Goal: Task Accomplishment & Management: Manage account settings

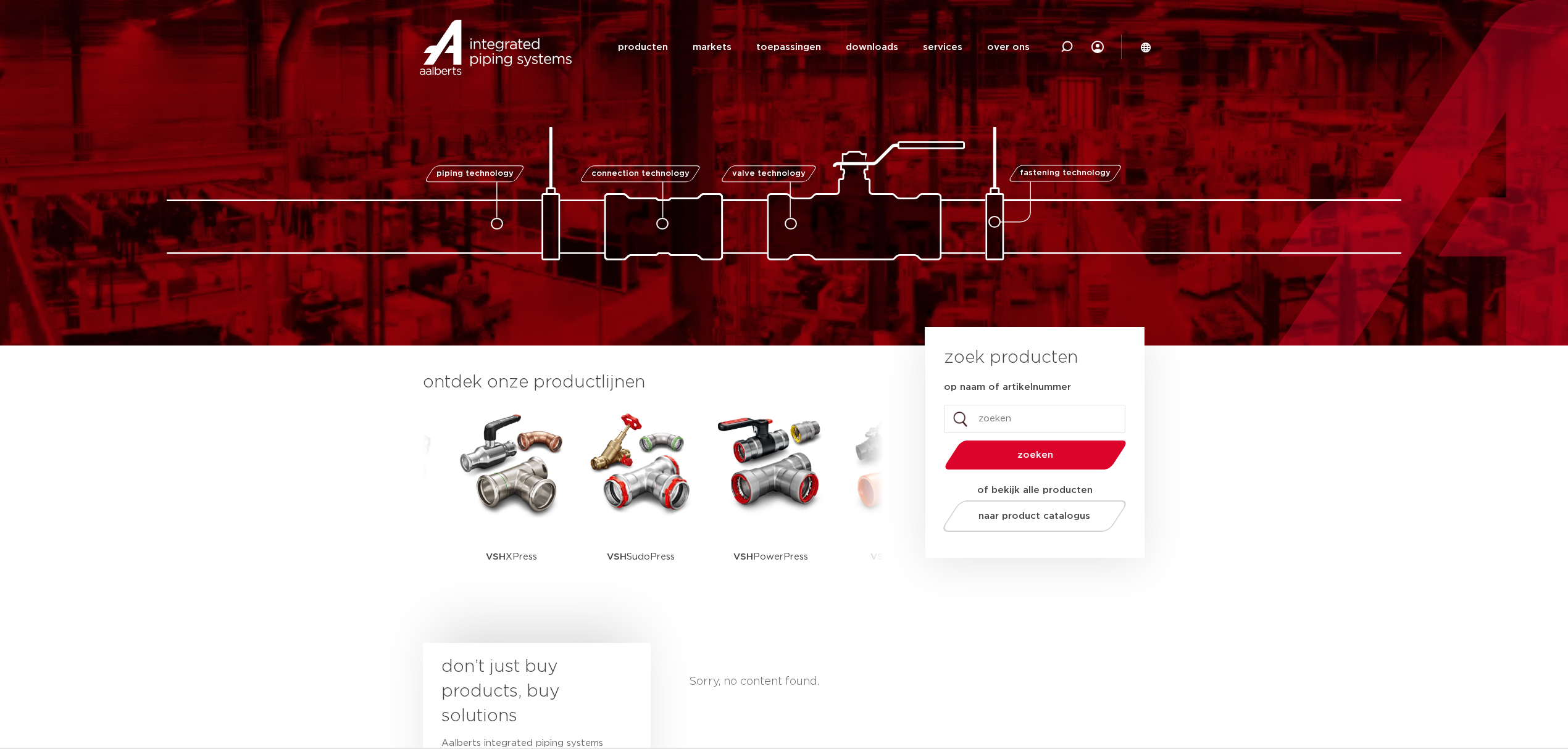
click at [733, 717] on div "Sorry, no content found." at bounding box center [915, 761] width 454 height 236
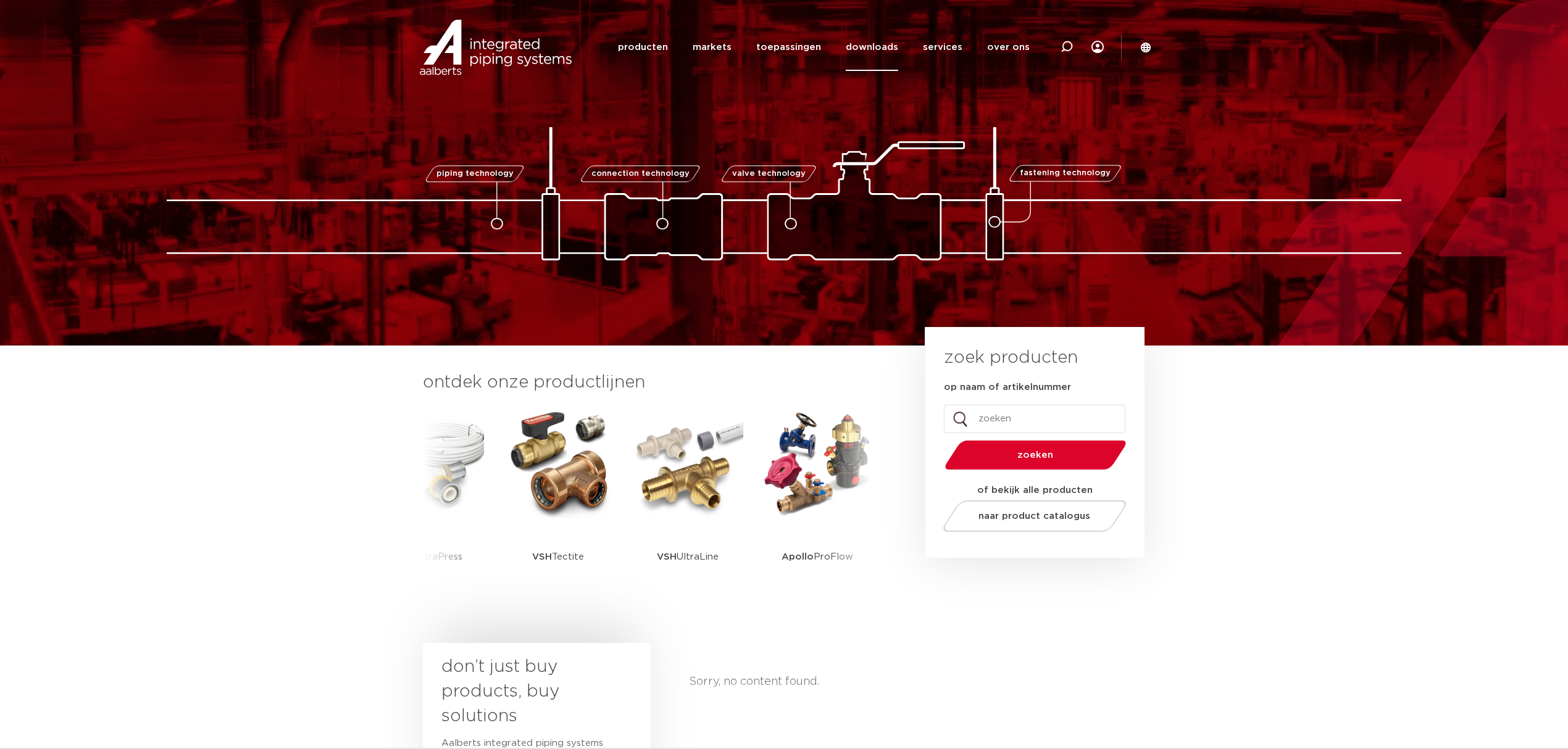
click at [886, 37] on link "downloads" at bounding box center [871, 47] width 52 height 47
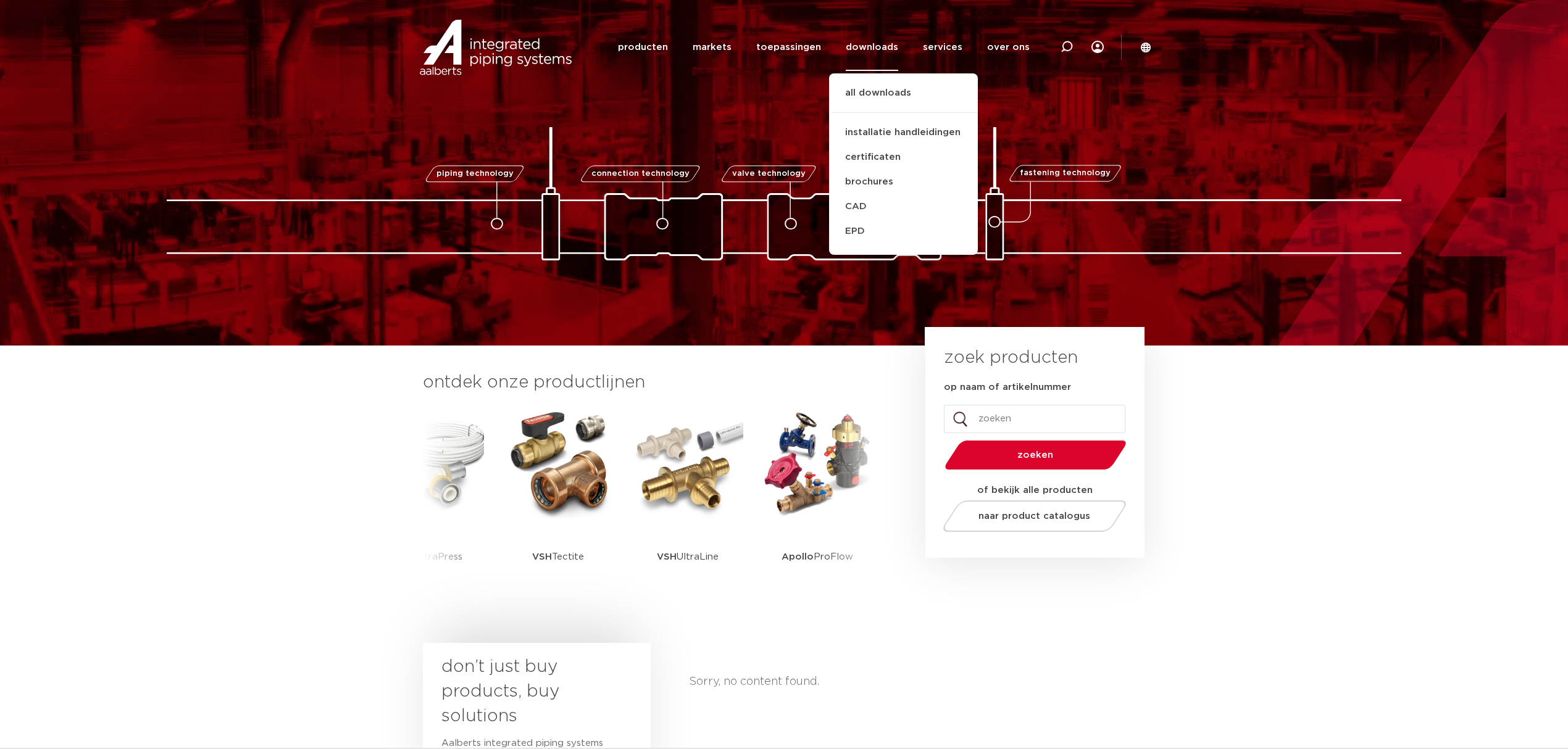
drag, startPoint x: 715, startPoint y: 82, endPoint x: 848, endPoint y: 70, distance: 133.5
click at [715, 82] on div "Zoeken producten markets toepassingen downloads all downloads installatie handl…" at bounding box center [864, 46] width 573 height 94
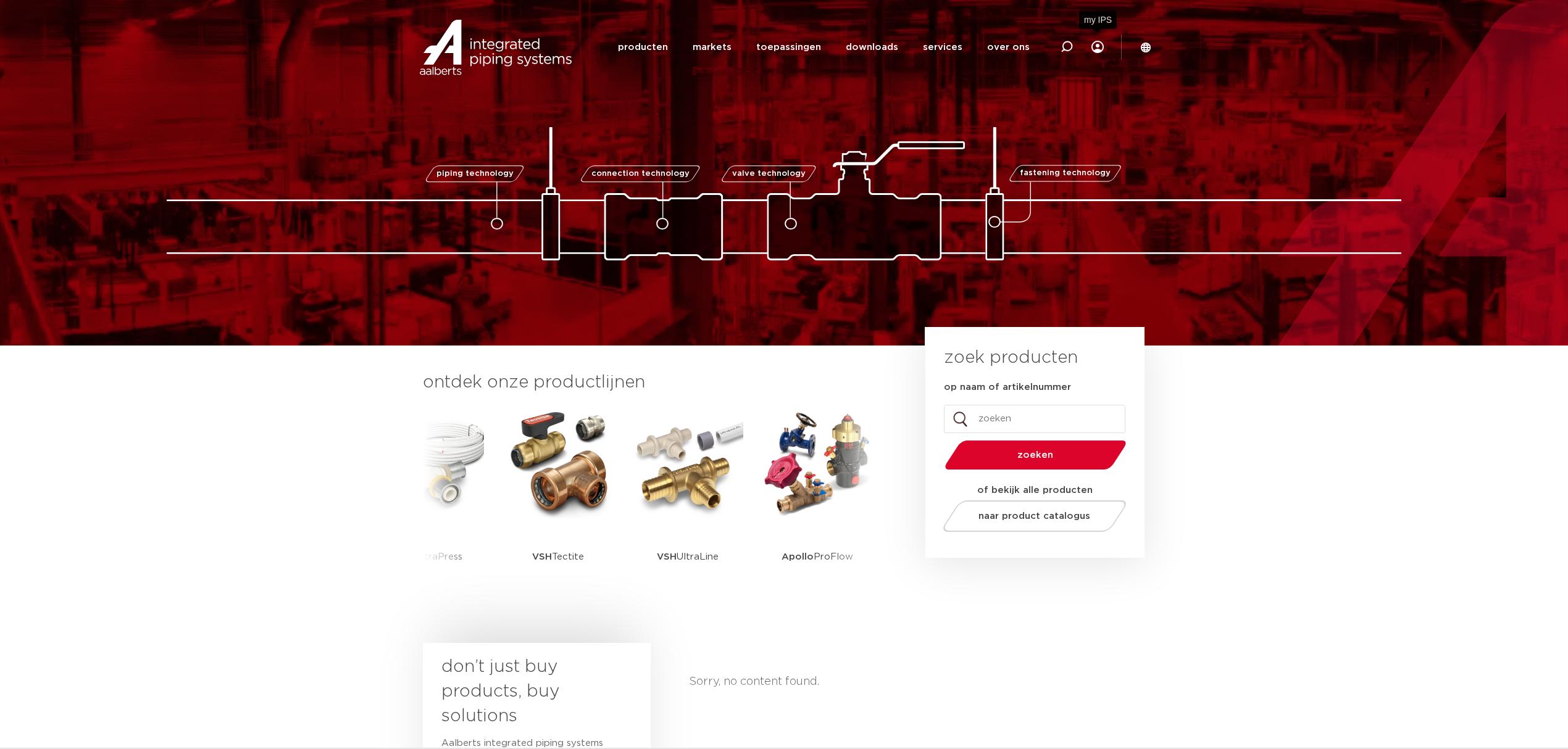
click at [1093, 54] on div at bounding box center [1097, 50] width 12 height 20
click at [1093, 47] on icon at bounding box center [1097, 46] width 12 height 12
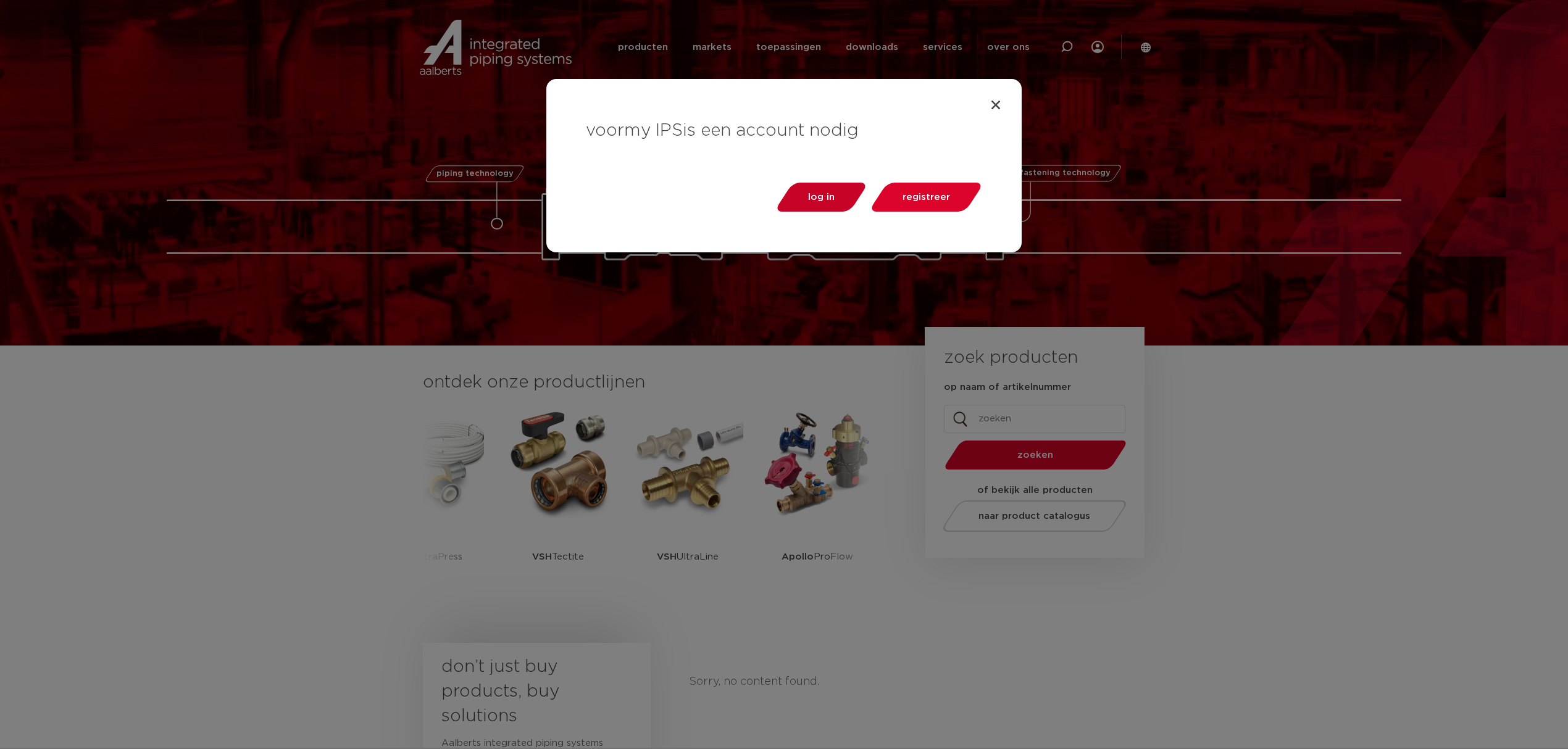
click at [837, 196] on span "log in" at bounding box center [821, 198] width 33 height 9
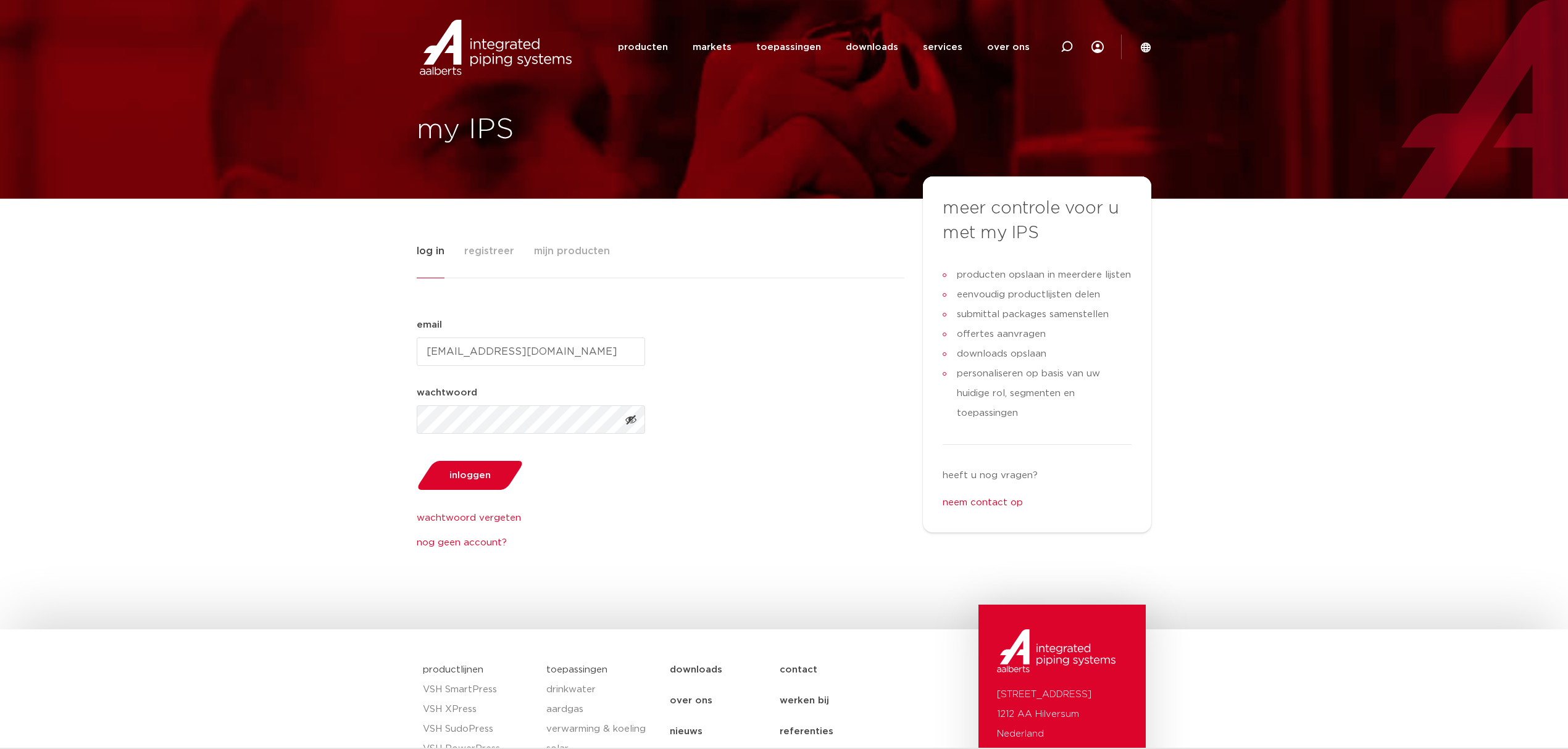
type input "[EMAIL_ADDRESS][DOMAIN_NAME]"
click at [412, 460] on button "inloggen" at bounding box center [469, 475] width 114 height 31
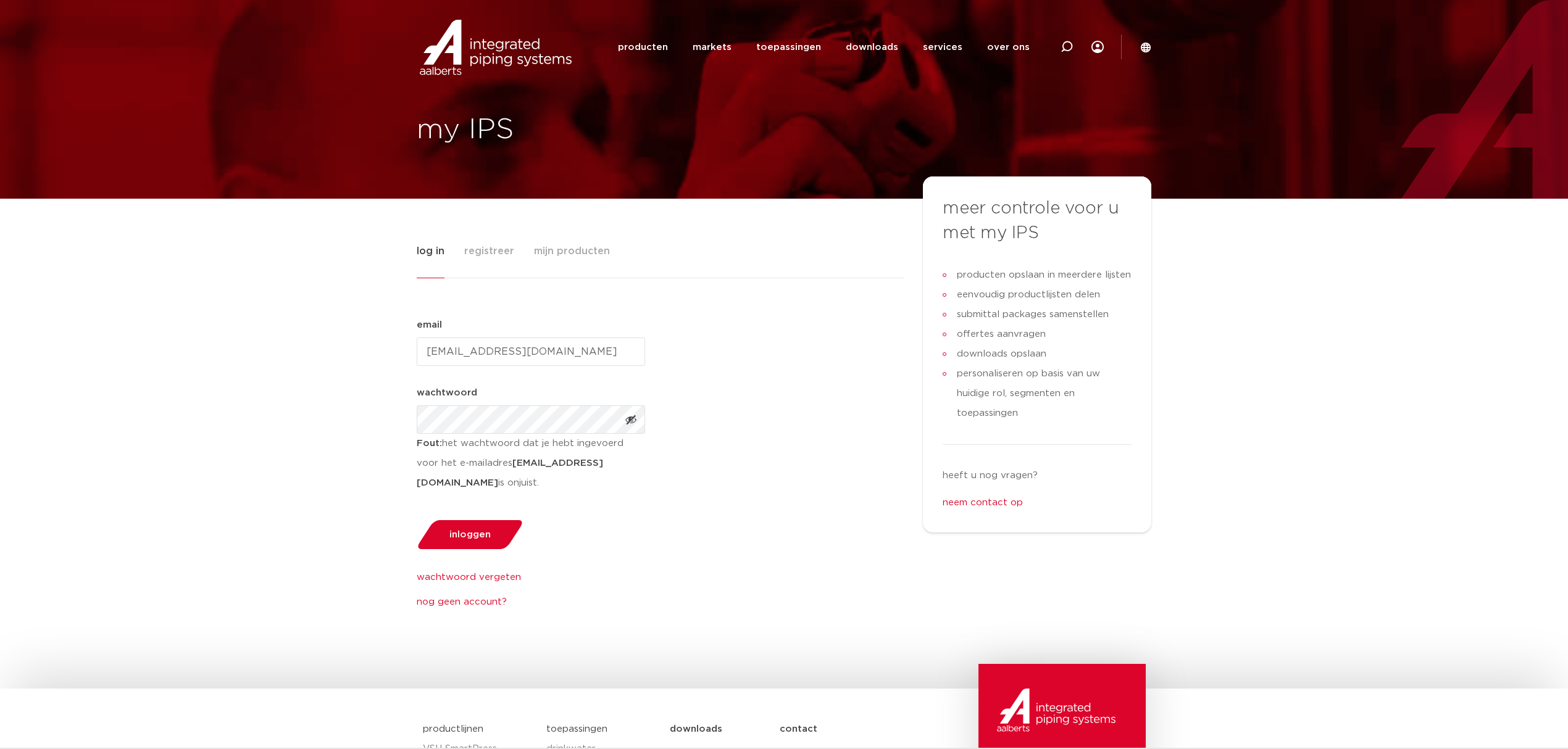
click at [329, 384] on div "log in registreer mijn producten email (Vereist) pim@softpool.nl wachtwoord (Ve…" at bounding box center [784, 444] width 1568 height 490
click at [412, 519] on button "inloggen" at bounding box center [469, 534] width 114 height 31
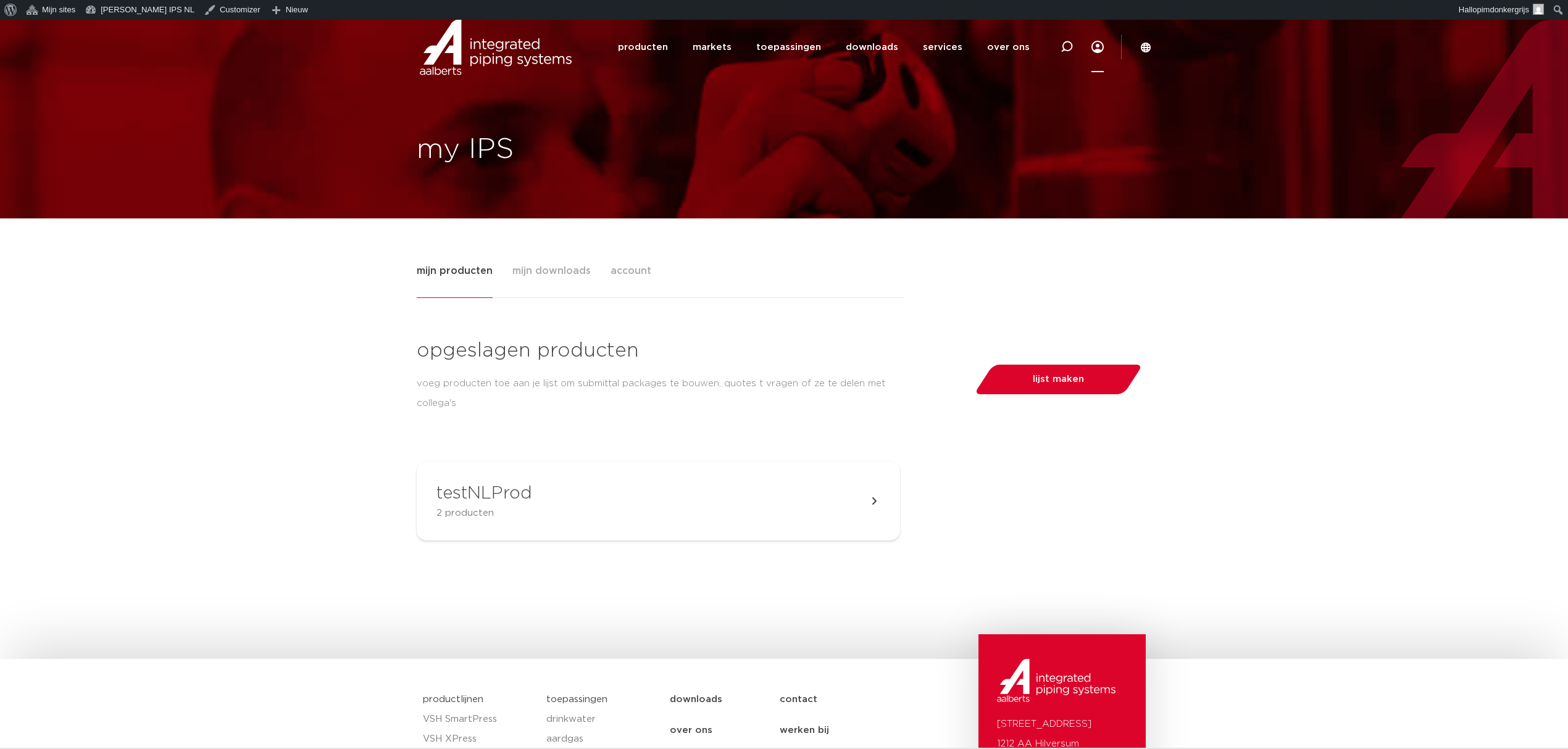
click at [1269, 533] on div "mijn producten mijn downloads account opgeslagen producten voeg producten toe a…" at bounding box center [784, 439] width 1568 height 441
click at [924, 250] on div "mijn producten mijn downloads account opgeslagen producten voeg producten toe a…" at bounding box center [783, 439] width 735 height 441
click at [1044, 381] on button "lijst maken" at bounding box center [1058, 379] width 150 height 29
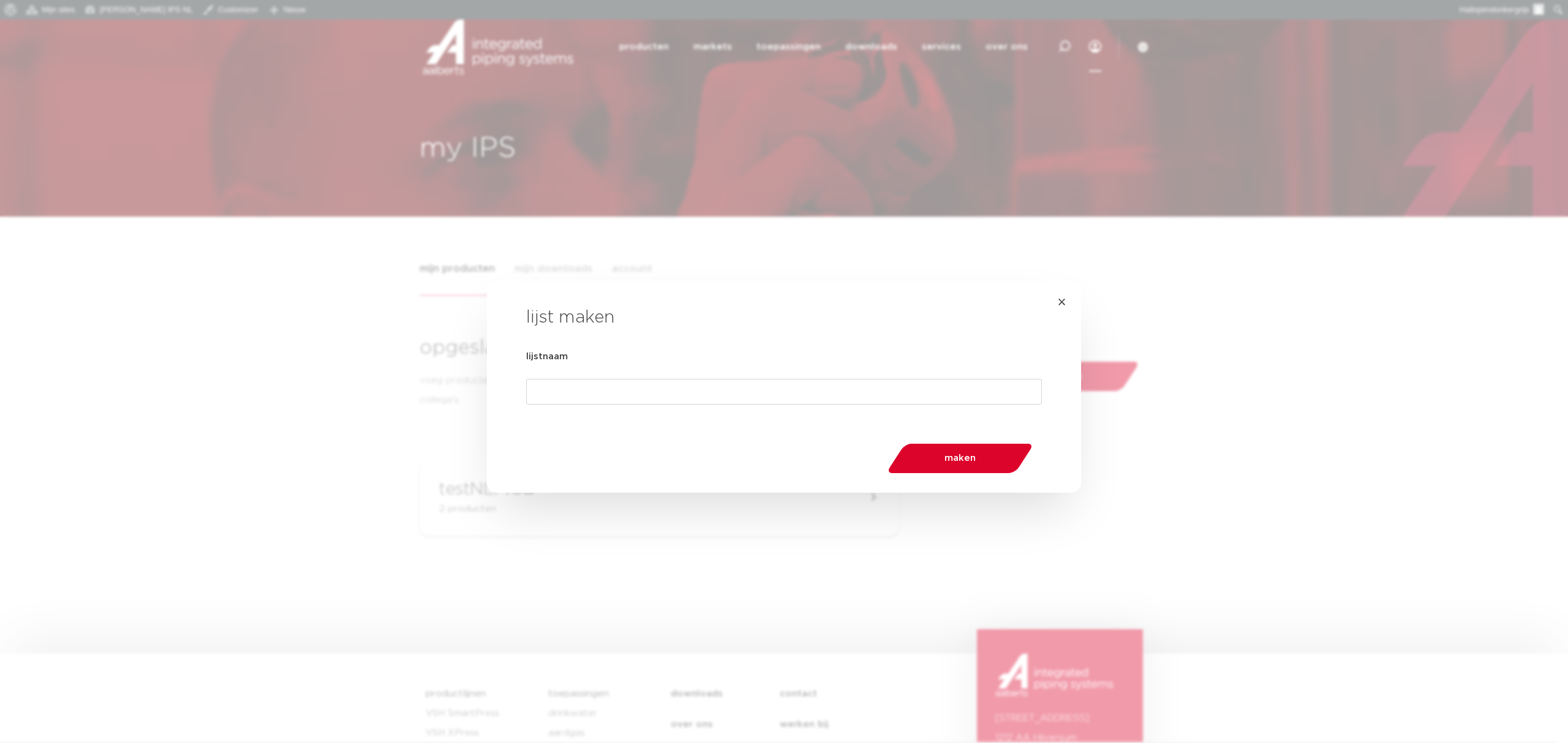
click at [607, 418] on div "× lijst maken lijstnaam maken" at bounding box center [784, 387] width 594 height 212
click at [611, 397] on input "lijstnaam" at bounding box center [784, 391] width 515 height 25
type input "test123"
click at [978, 449] on button "maken" at bounding box center [960, 458] width 129 height 29
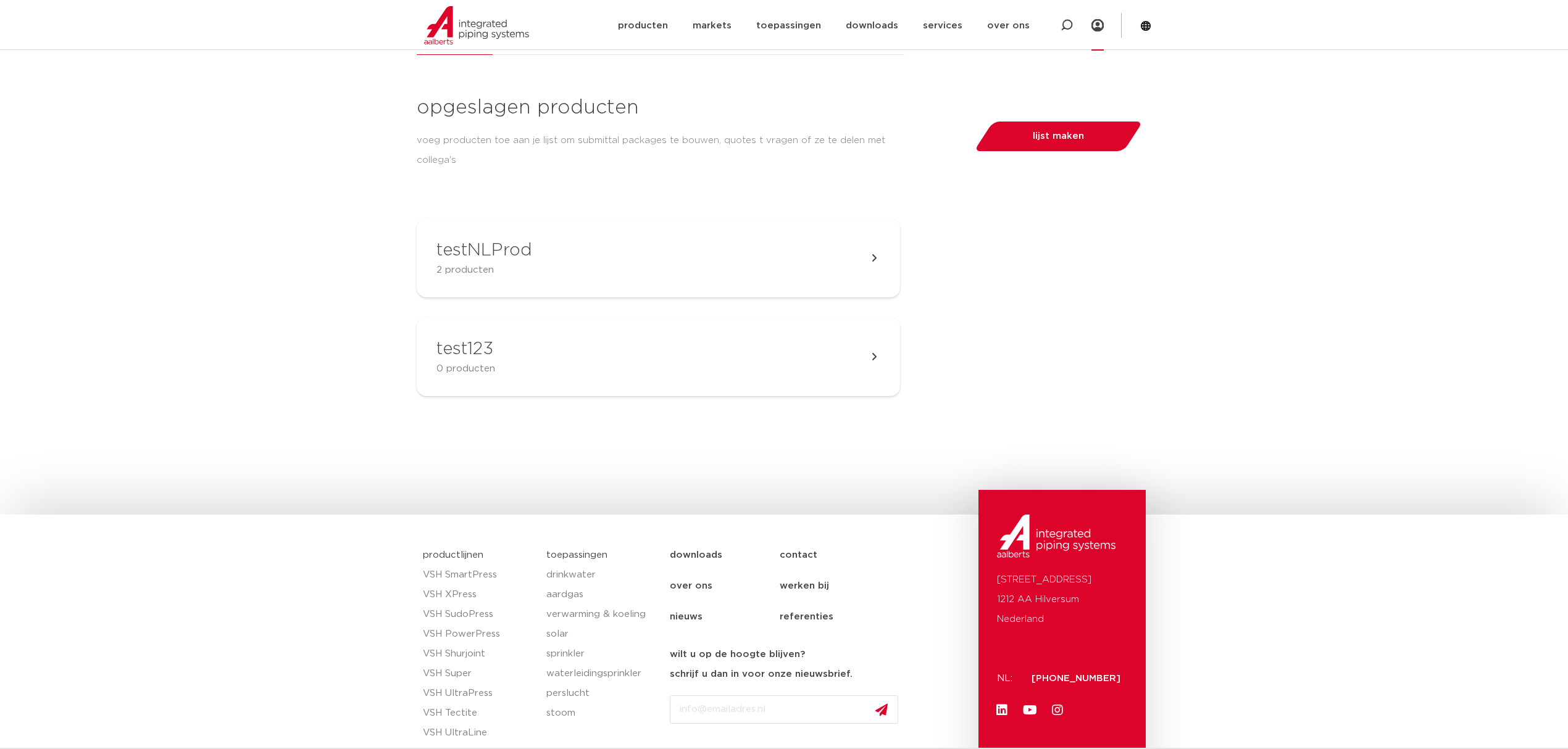
scroll to position [247, 0]
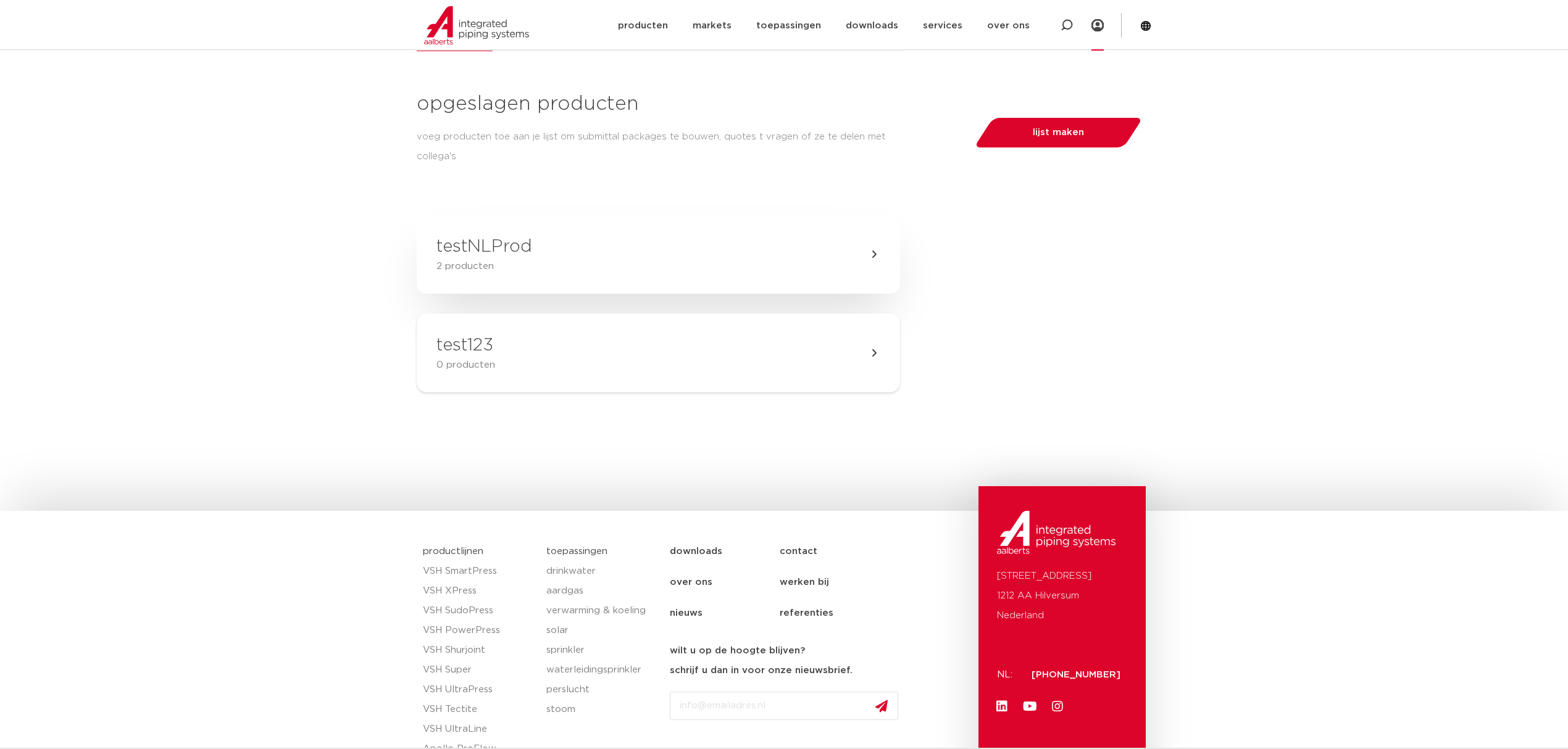
click at [585, 230] on link "testNLProd 2 producten" at bounding box center [657, 254] width 483 height 79
click at [449, 265] on p "2 producten" at bounding box center [483, 267] width 96 height 15
click at [870, 262] on link "testNLProd 2 producten" at bounding box center [657, 254] width 483 height 79
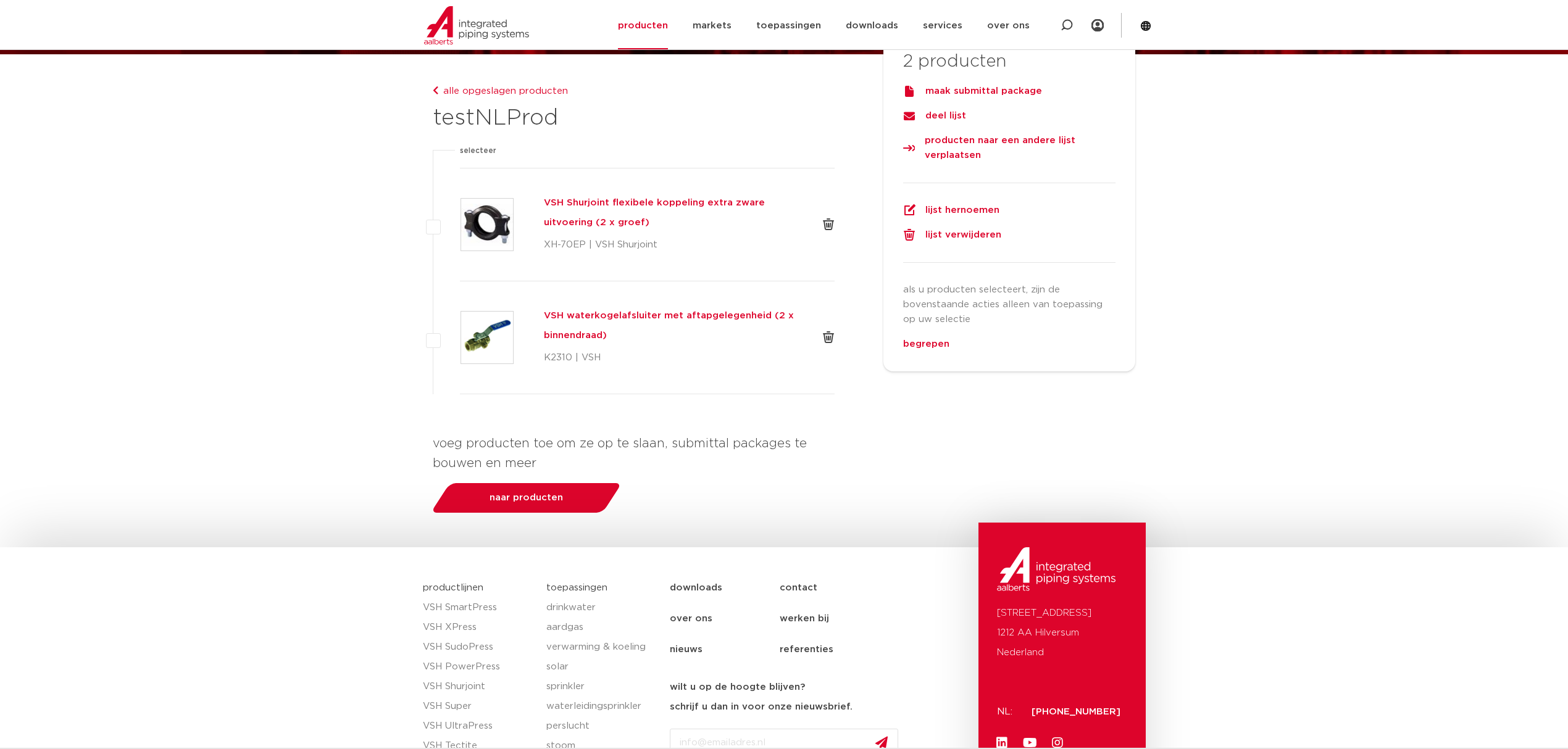
click at [979, 98] on div "maak submittal package" at bounding box center [1009, 92] width 212 height 15
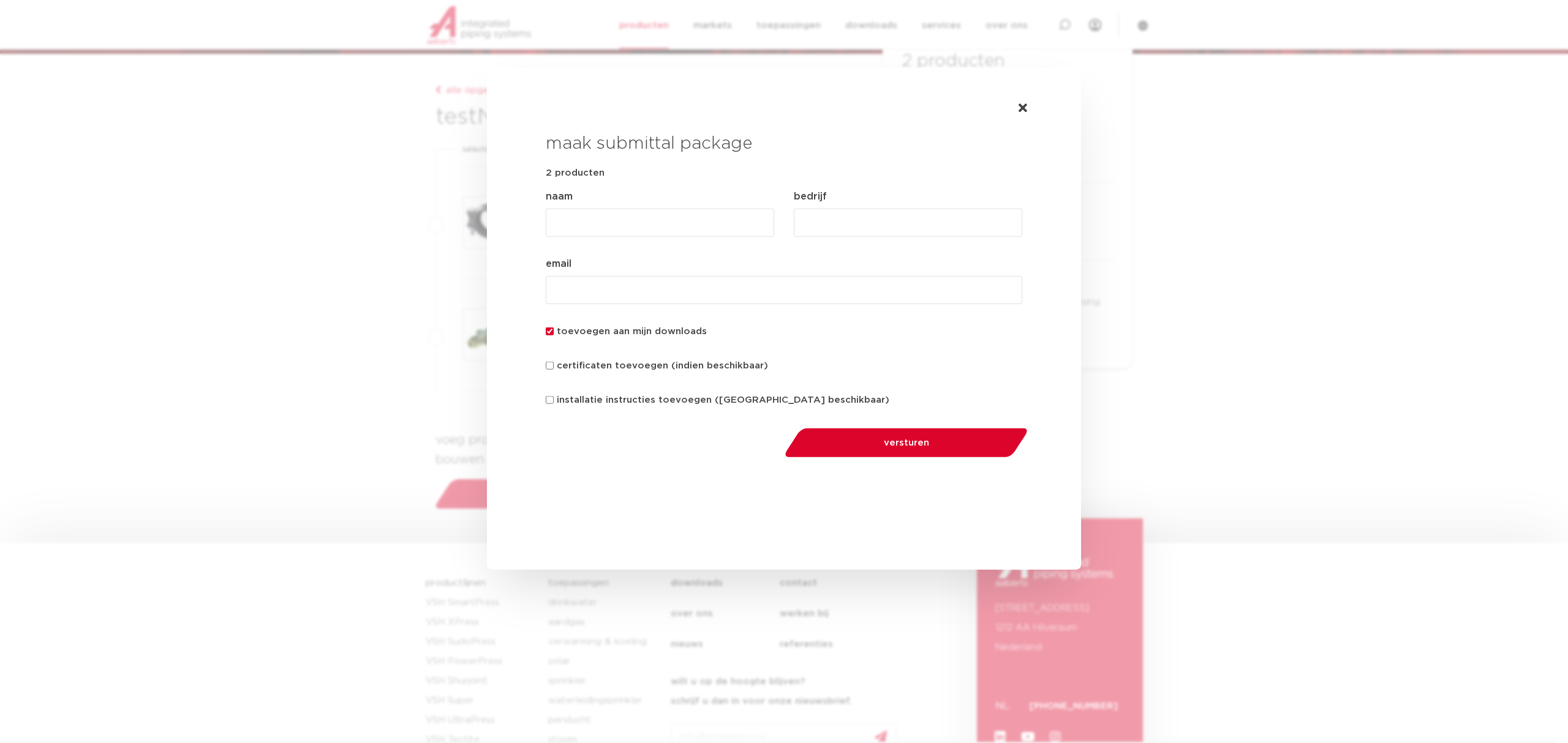
click at [653, 216] on input "naam (Vereist)" at bounding box center [659, 223] width 228 height 28
type input "test123"
click at [830, 248] on div "naam (Vereist) test123 bedrijf (Vereist) email (Vereist) toevoegen aan mijn dow…" at bounding box center [784, 298] width 477 height 218
click at [833, 220] on input "bedrijf (Vereist)" at bounding box center [907, 223] width 228 height 28
click at [670, 301] on input "email (Vereist)" at bounding box center [784, 290] width 477 height 28
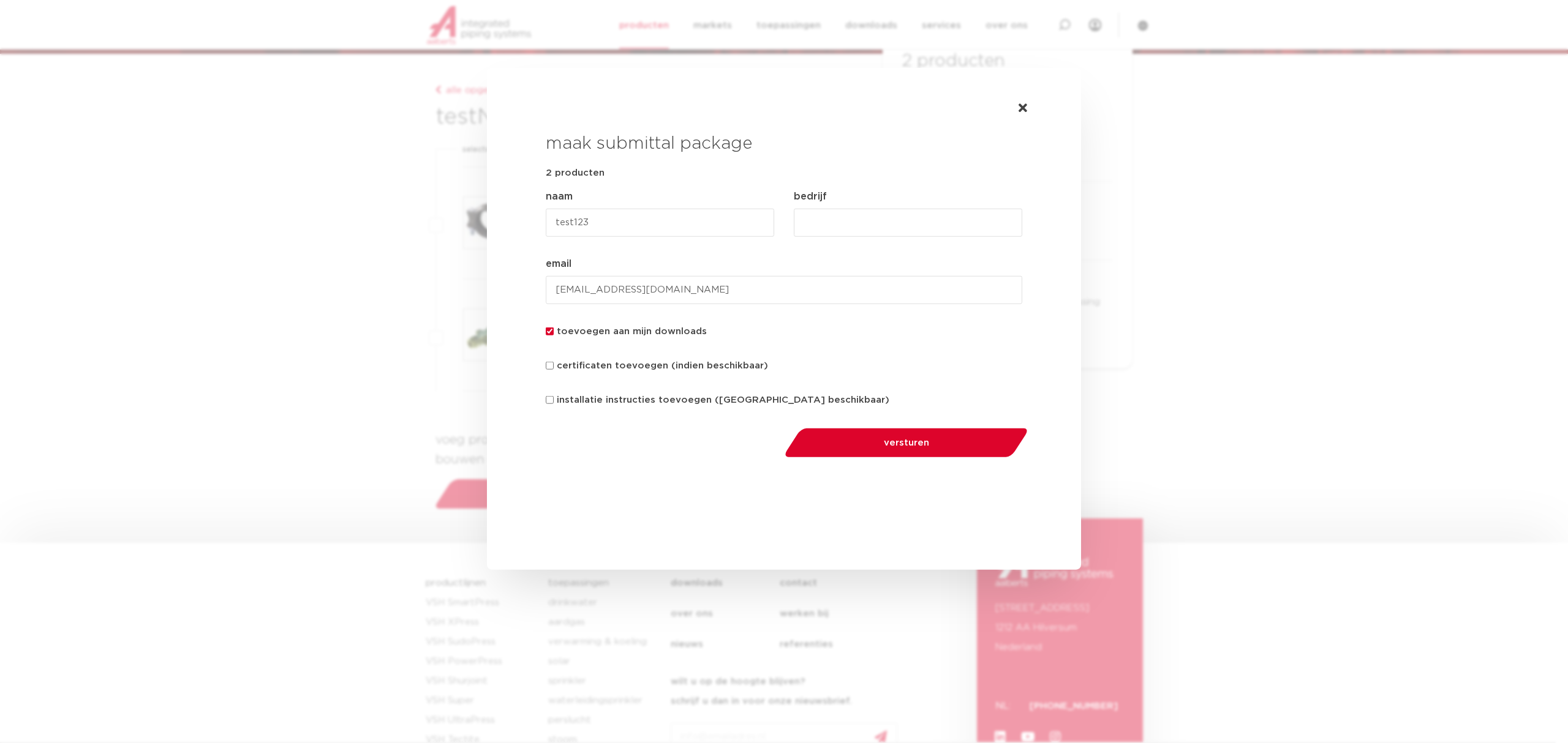
type input "luke@softpool.nl"
click at [670, 372] on label "certificaten toevoegen (indien beschikbaar)" at bounding box center [662, 366] width 211 height 15
click at [554, 370] on input "certificaten toevoegen (indien beschikbaar)" at bounding box center [549, 366] width 8 height 8
checkbox input "true"
click at [610, 408] on label "installatie instructies toevoegen (indien beschikbaar)" at bounding box center [723, 401] width 332 height 15
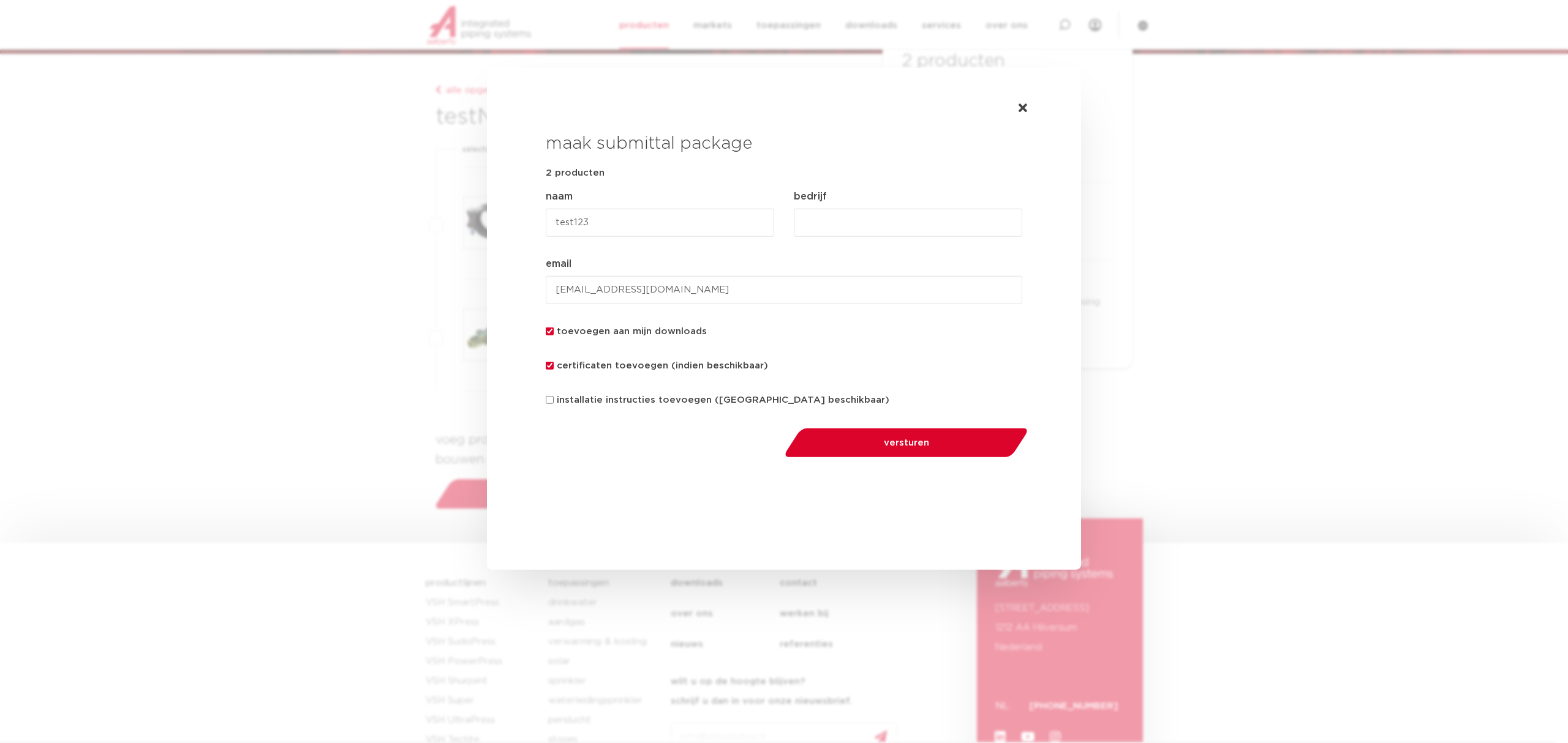
click at [554, 404] on input "installatie instructies toevoegen (indien beschikbaar)" at bounding box center [549, 400] width 8 height 8
checkbox input "true"
click at [856, 233] on input "bedrijf (Vereist)" at bounding box center [907, 223] width 228 height 28
type input "IVM softpool"
click at [911, 447] on span "versturen" at bounding box center [906, 443] width 179 height 9
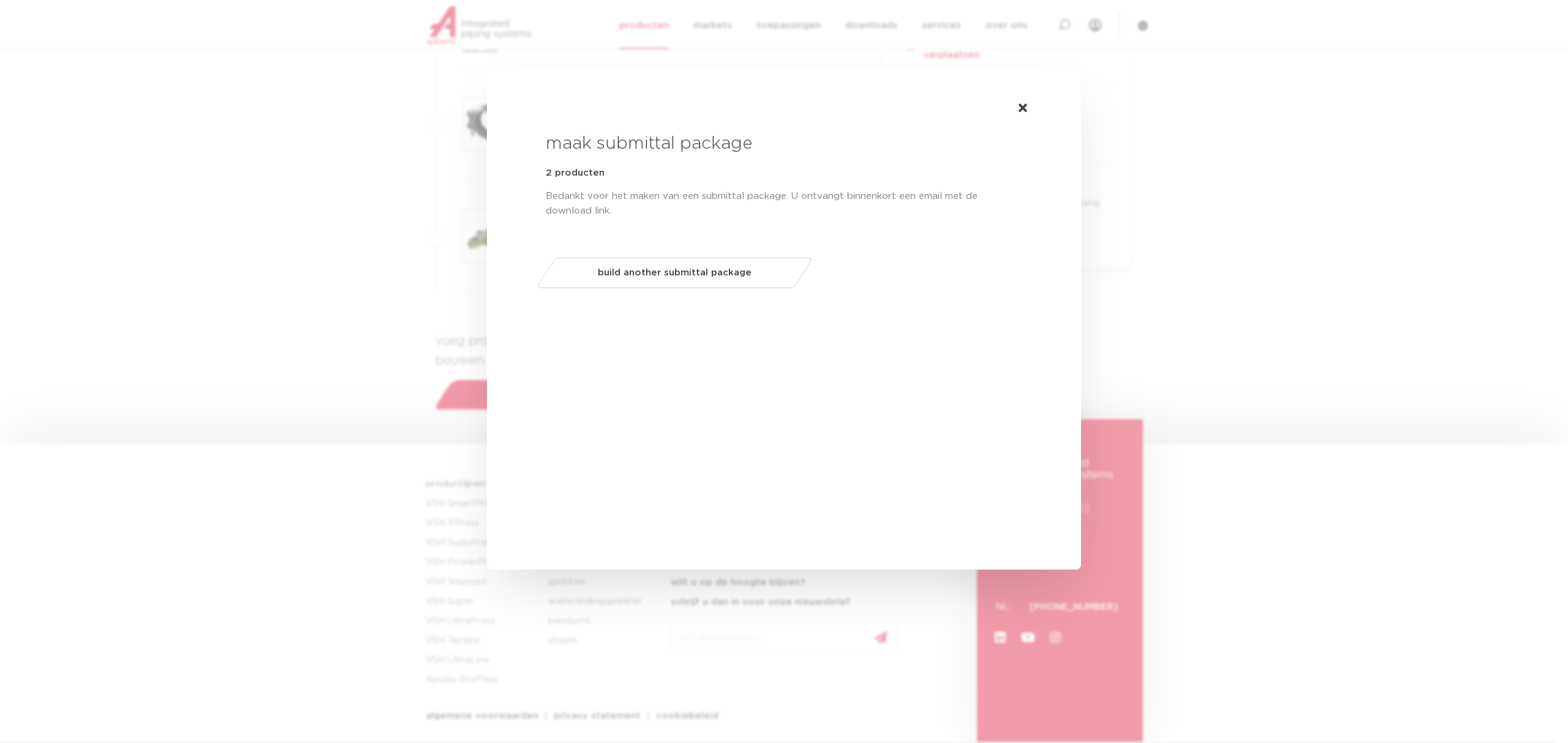
scroll to position [277, 0]
click at [358, 360] on div at bounding box center [784, 372] width 1568 height 743
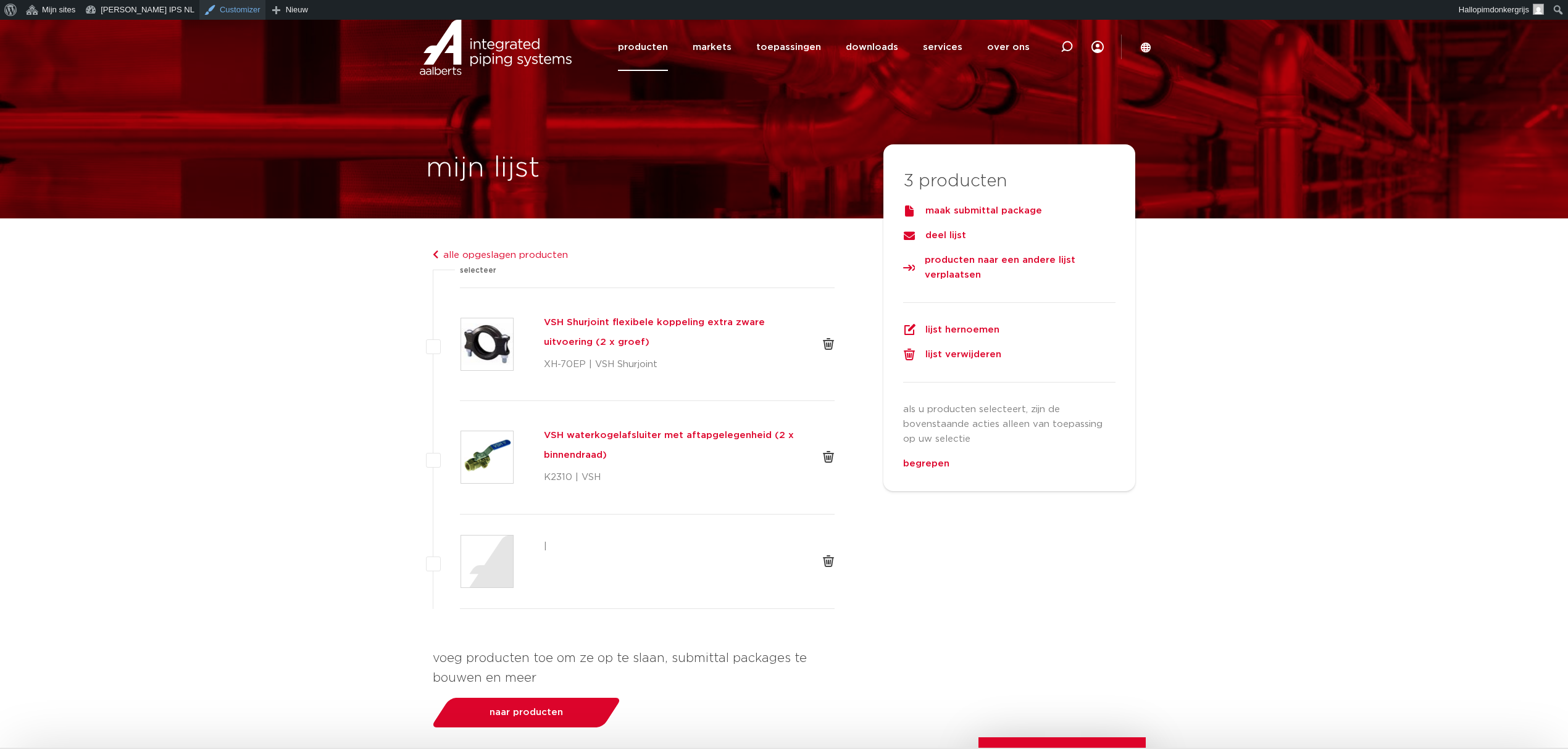
click at [200, 4] on link "Customizer" at bounding box center [233, 9] width 66 height 20
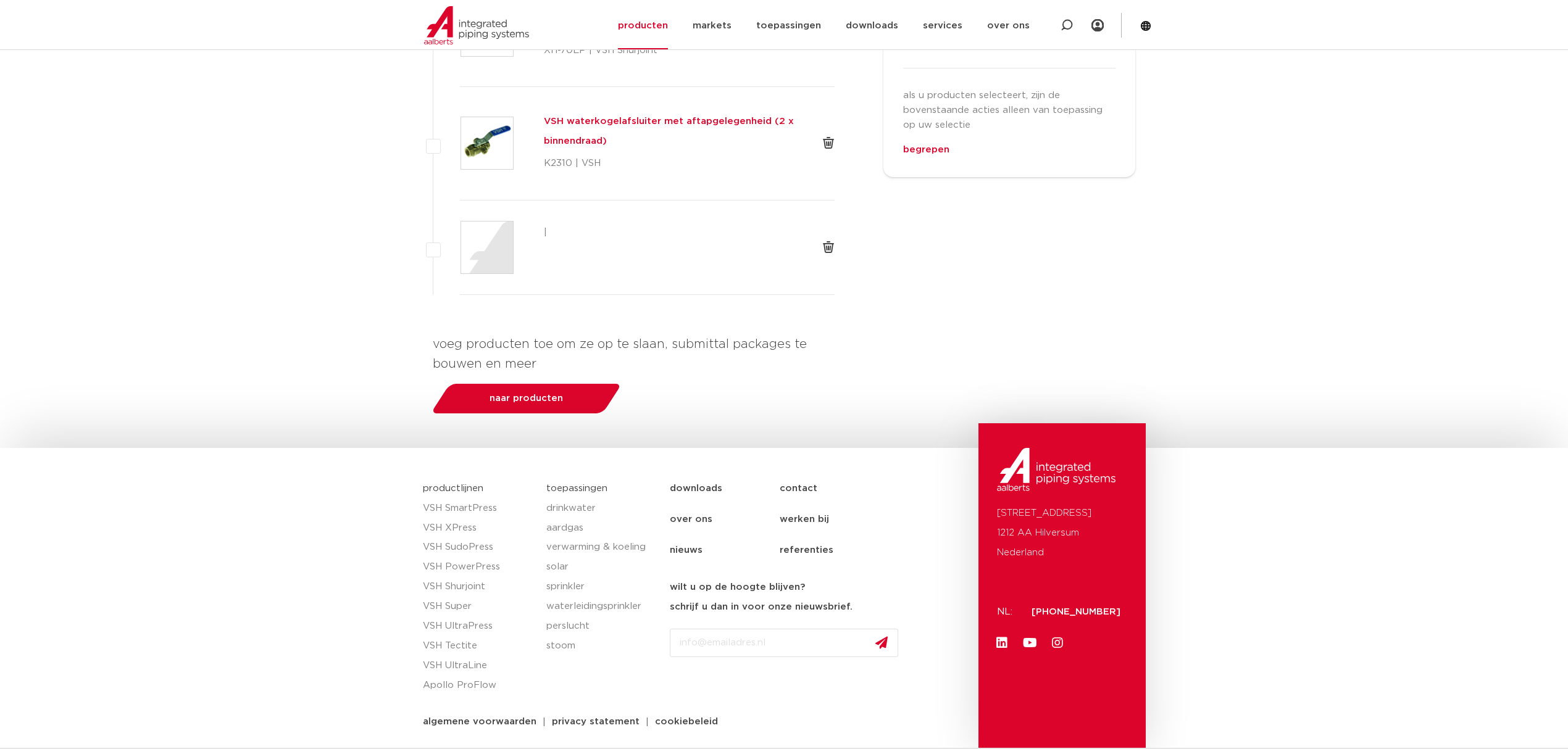
scroll to position [329, 0]
click at [489, 273] on div at bounding box center [486, 247] width 52 height 52
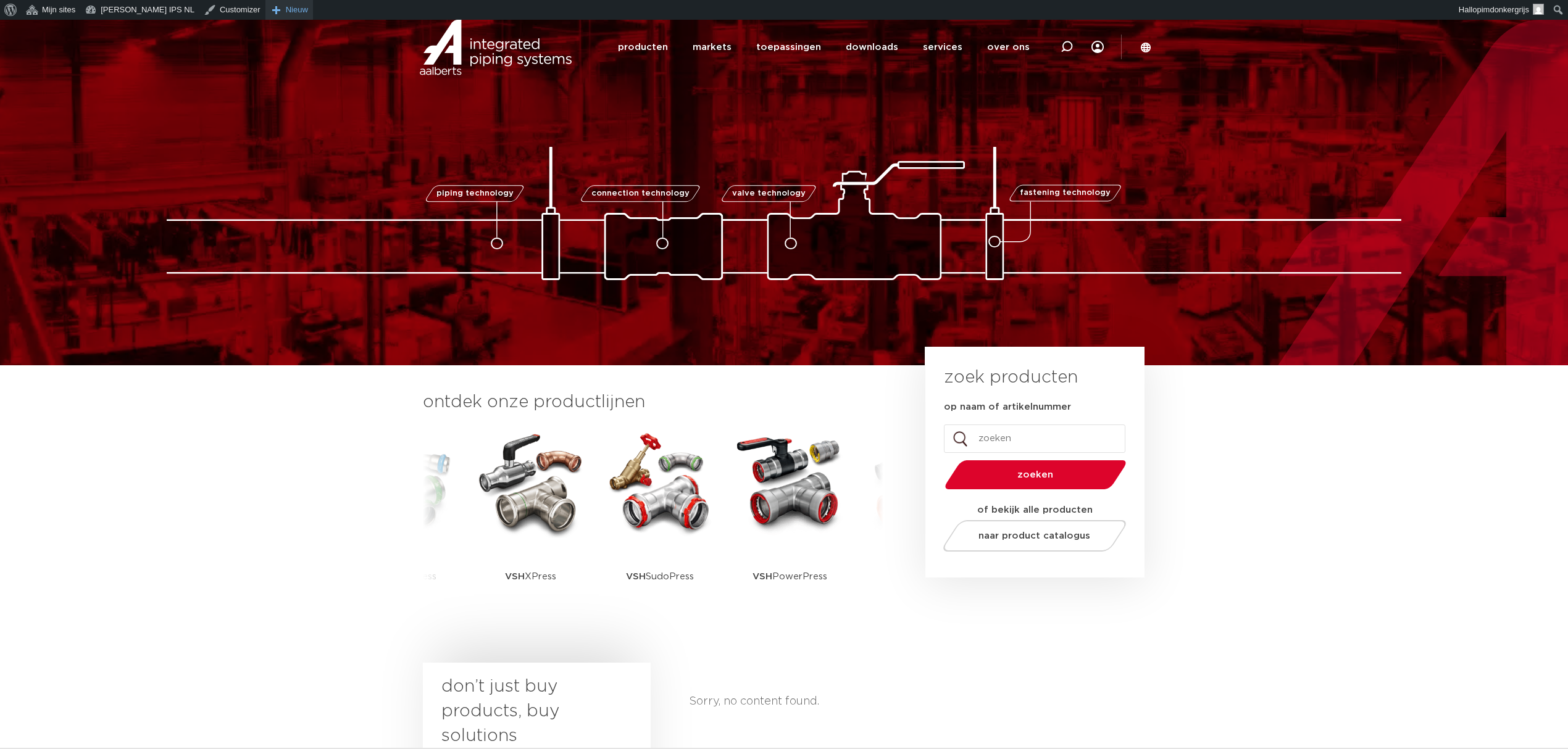
click at [266, 9] on link "Nieuw" at bounding box center [289, 9] width 47 height 20
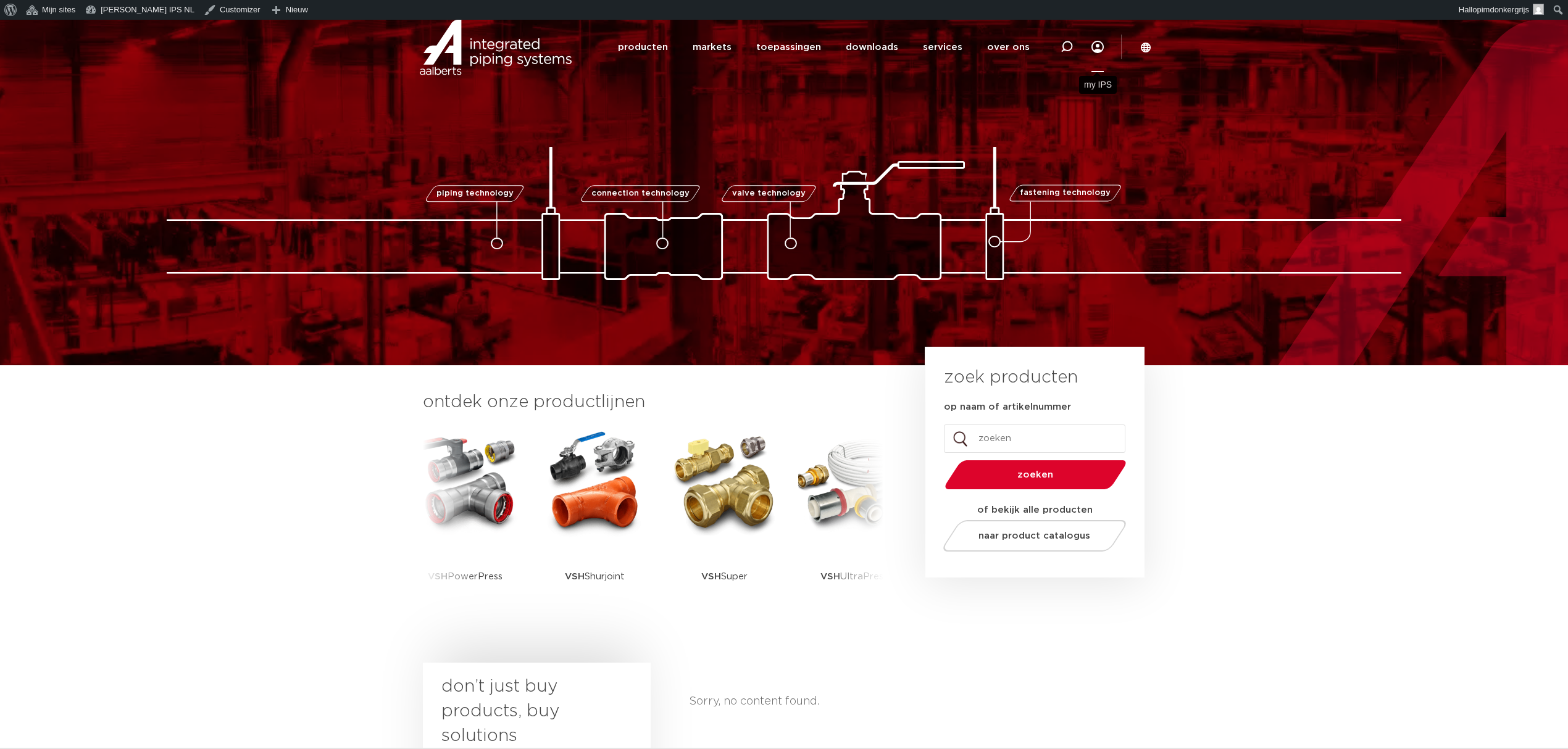
click at [1094, 40] on link "Menu" at bounding box center [1097, 47] width 12 height 51
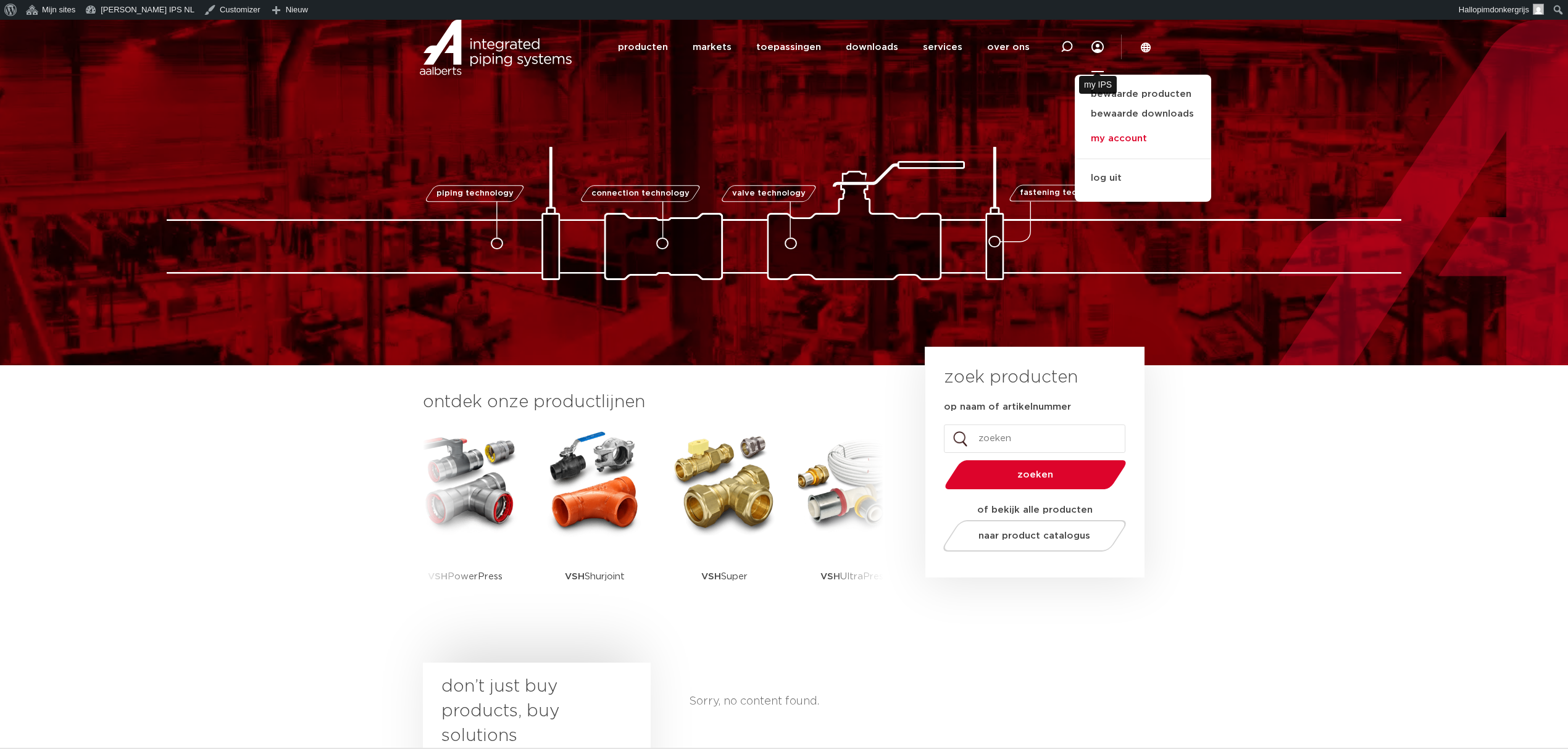
click at [1105, 134] on link "my account" at bounding box center [1142, 139] width 136 height 25
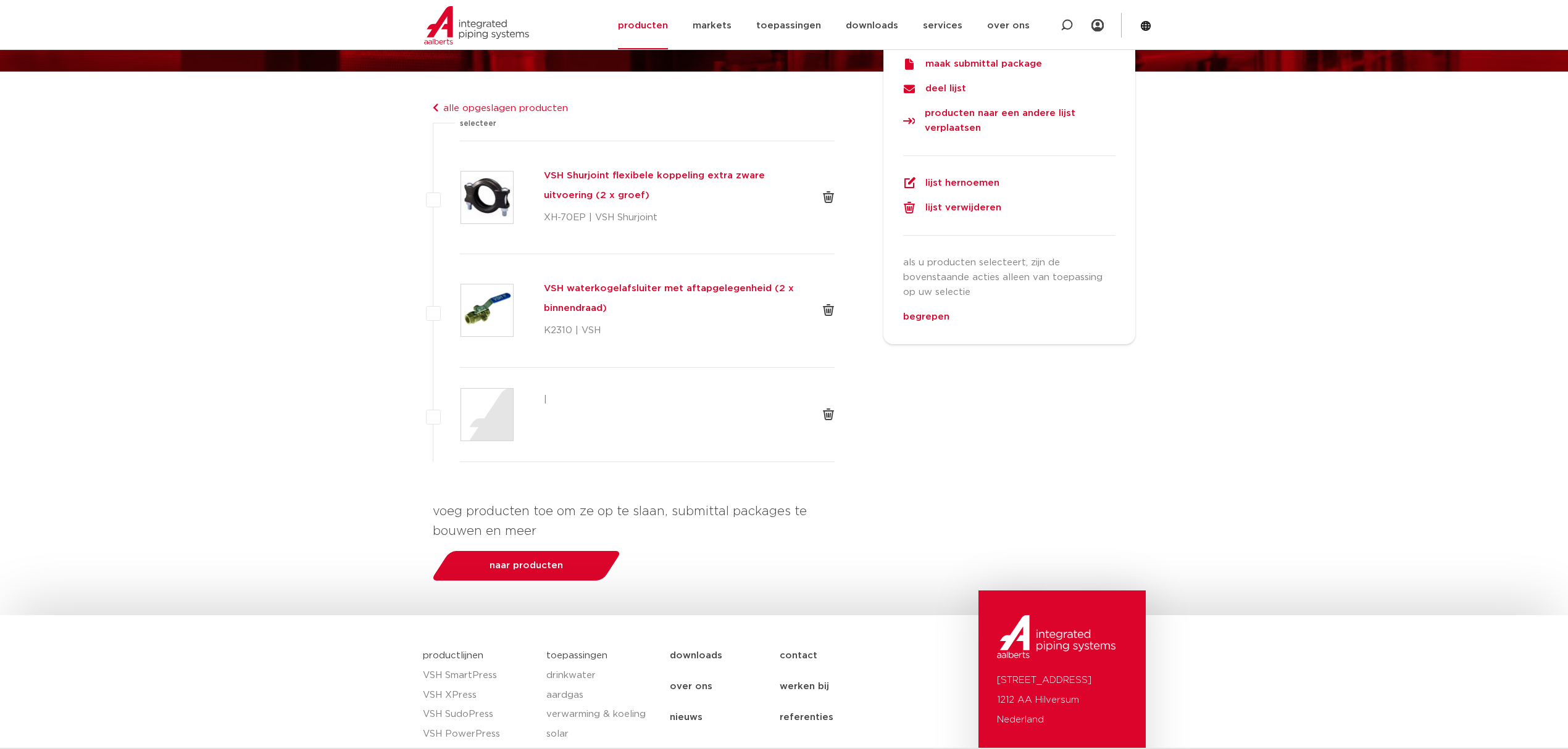
scroll to position [165, 0]
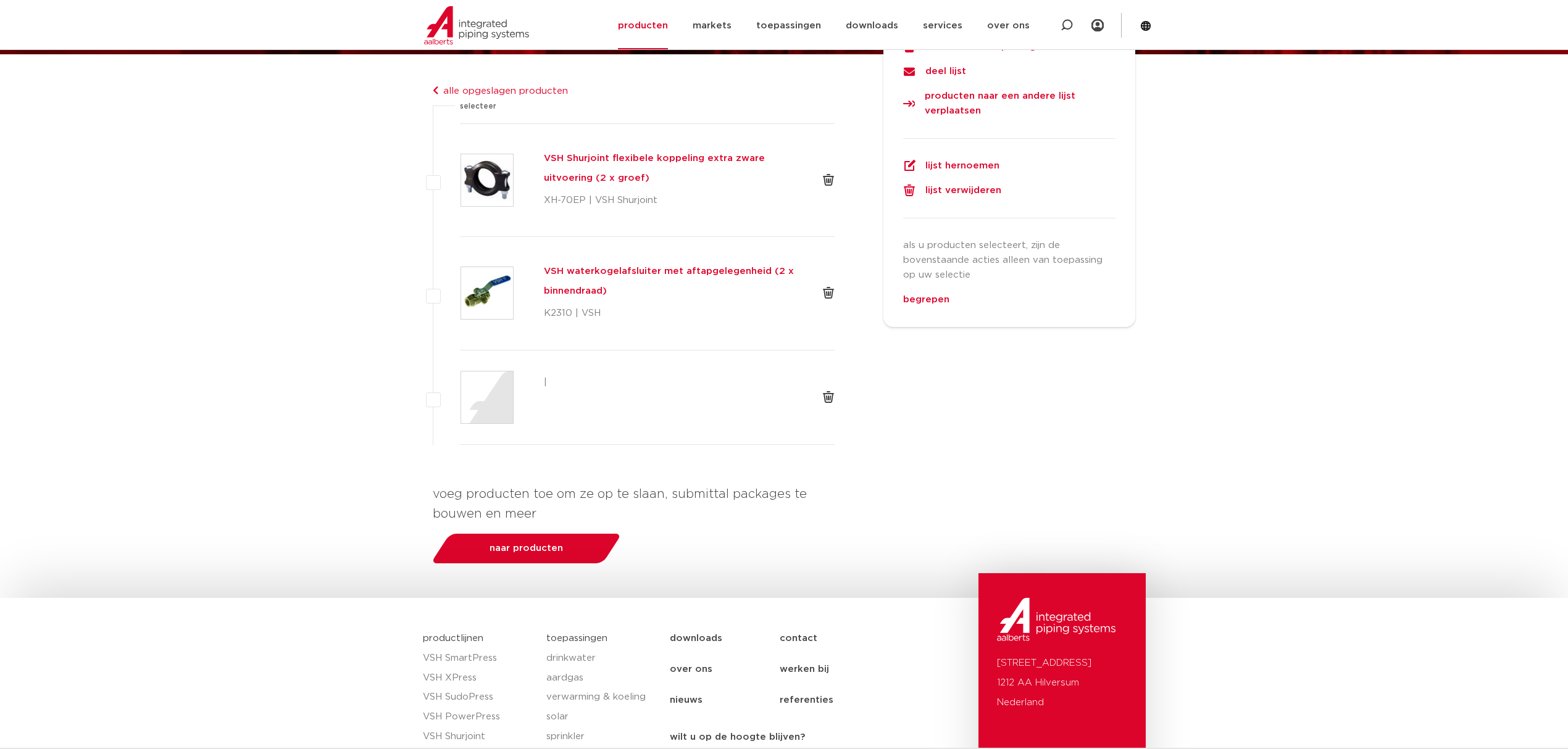
click at [507, 96] on link "alle opgeslagen producten" at bounding box center [499, 91] width 135 height 9
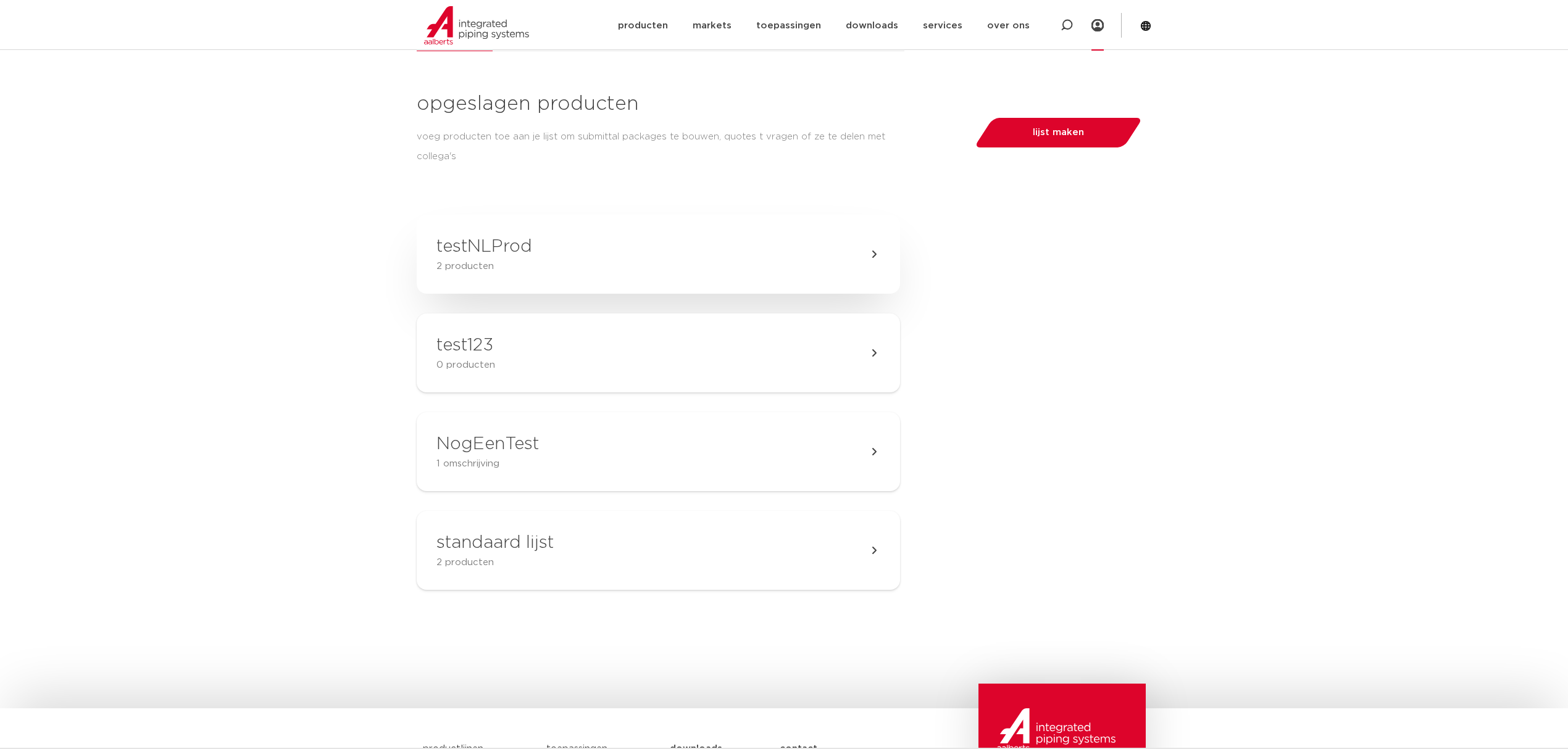
click at [578, 275] on link "testNLProd 2 producten" at bounding box center [657, 254] width 483 height 79
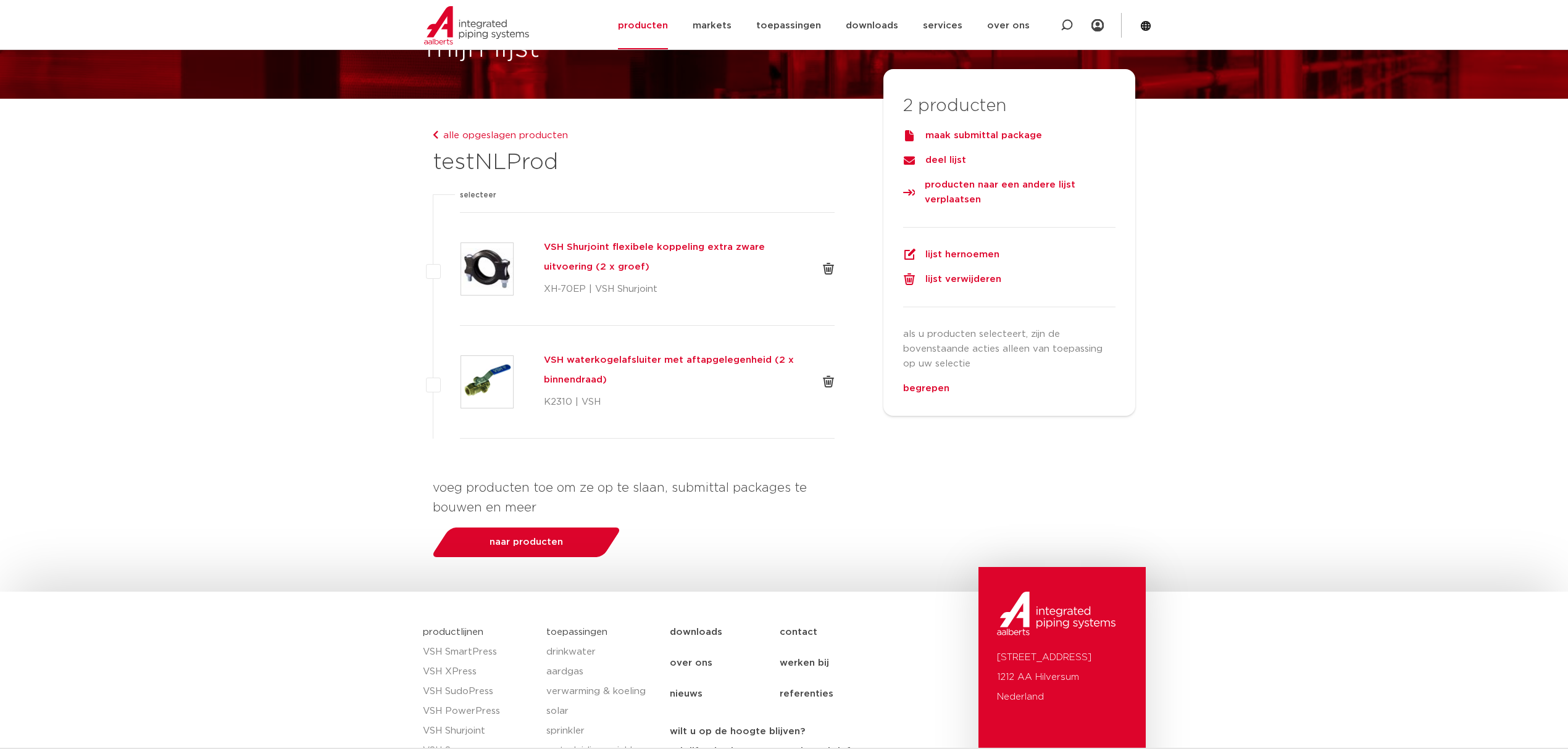
scroll to position [82, 0]
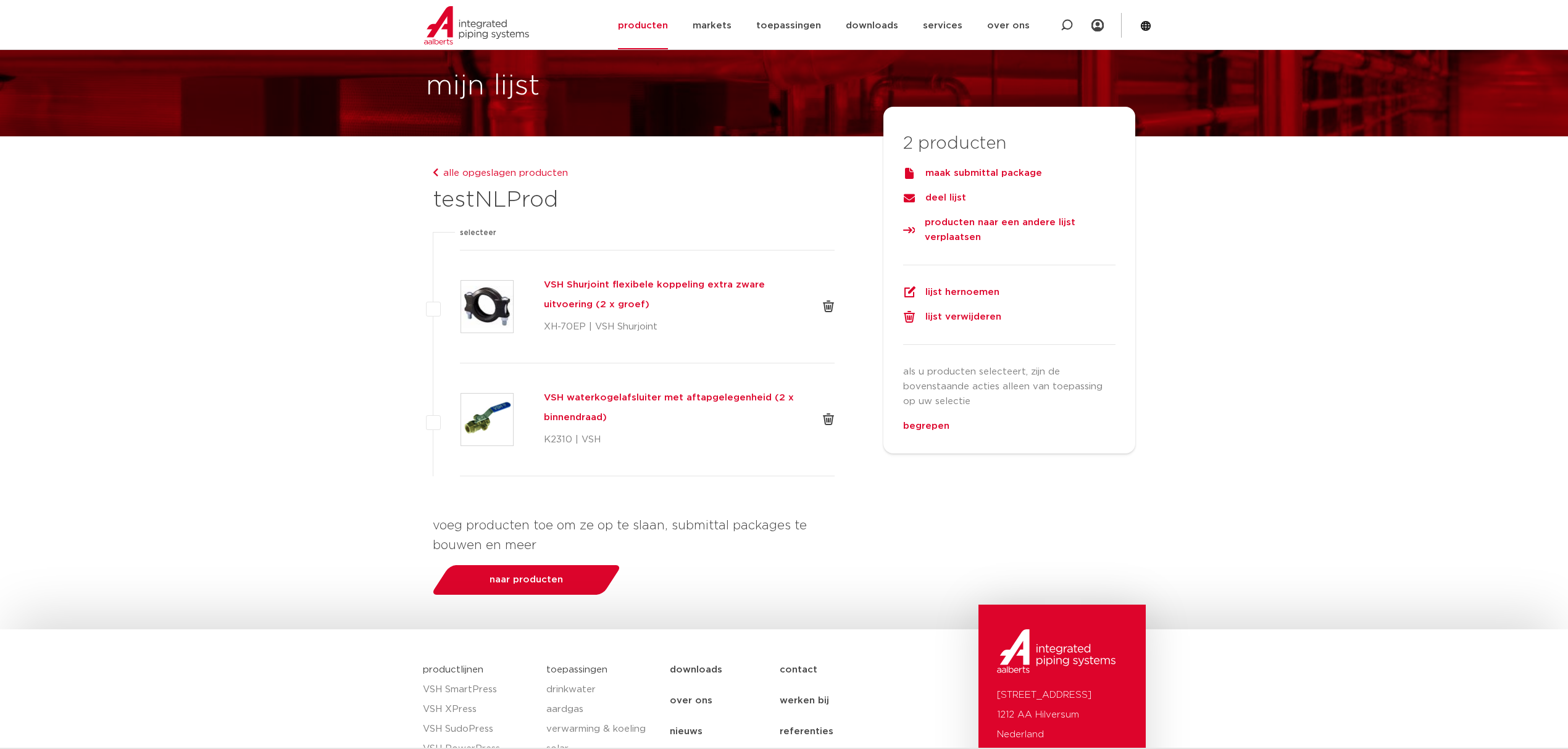
click at [599, 315] on h5 "VSH Shurjoint flexibele koppeling extra zware uitvoering (2 x groef)" at bounding box center [672, 295] width 258 height 40
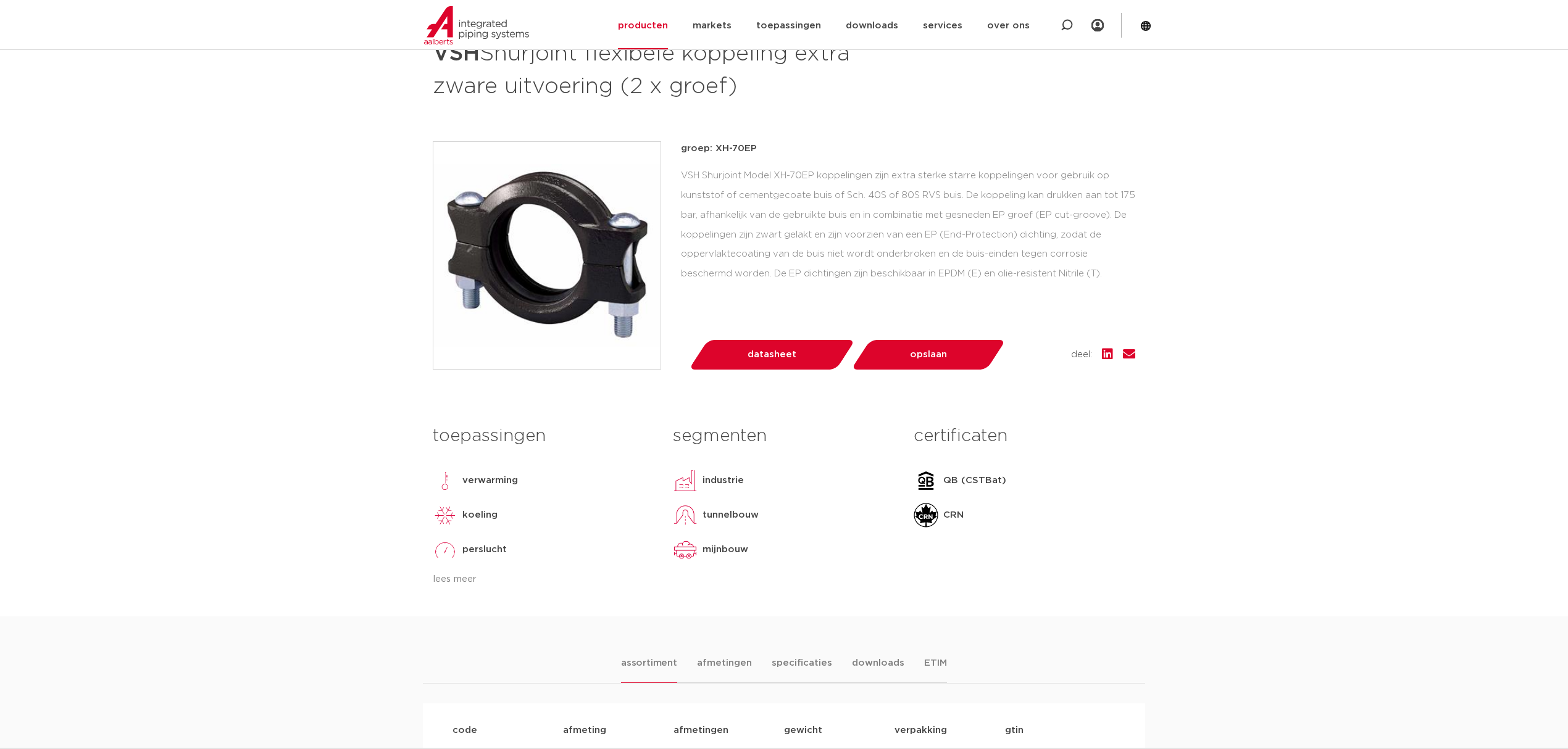
scroll to position [247, 0]
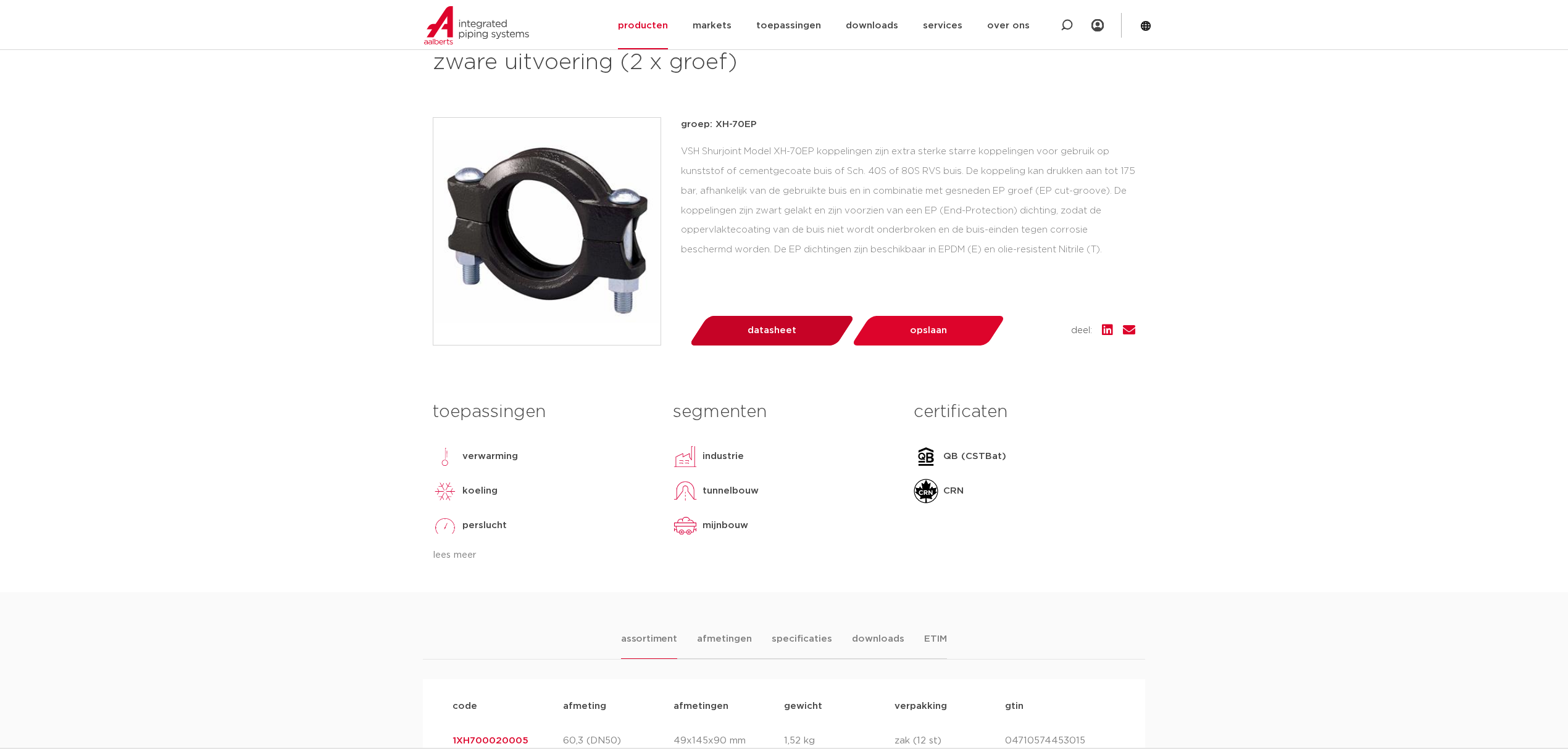
click at [751, 345] on link "datasheet" at bounding box center [772, 330] width 148 height 29
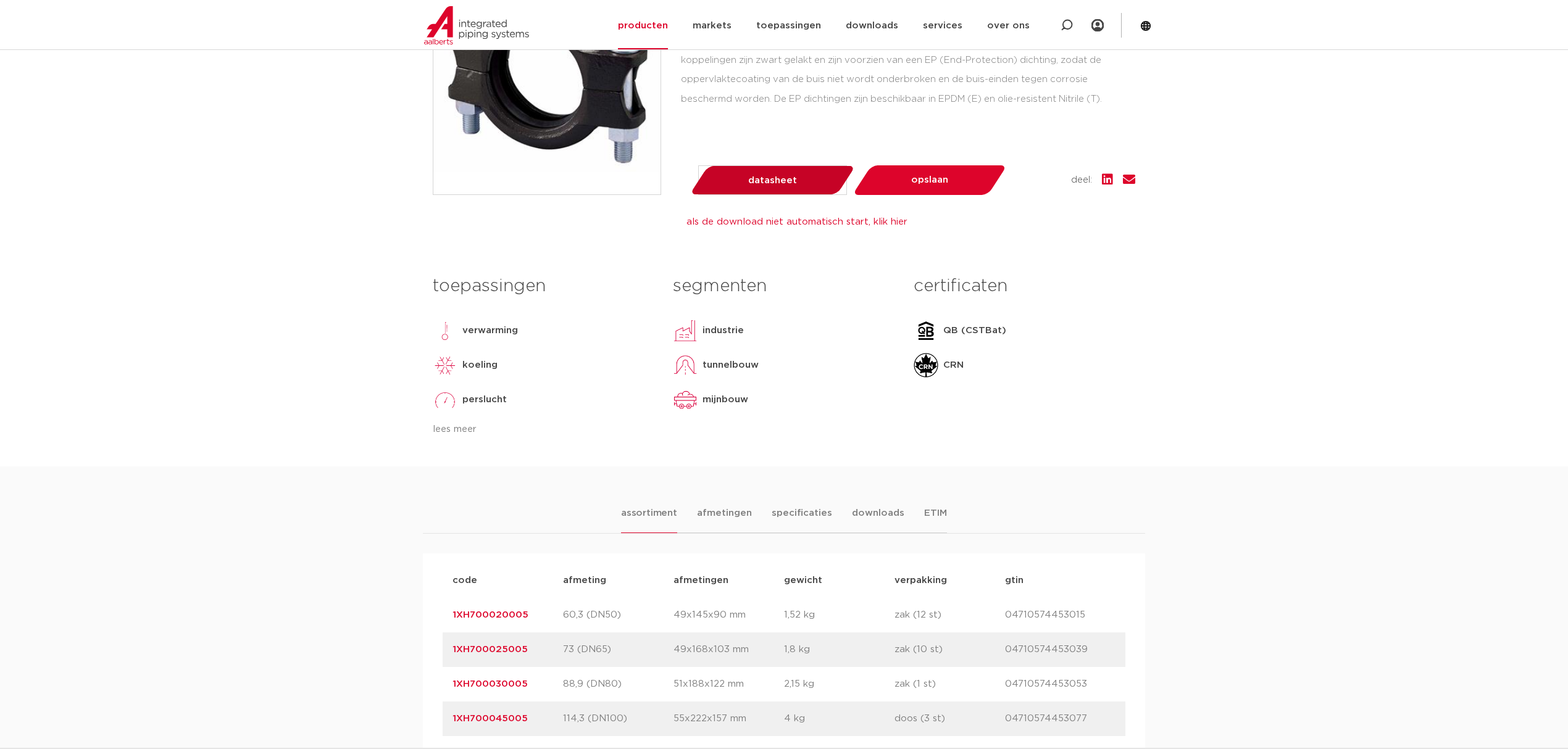
scroll to position [411, 0]
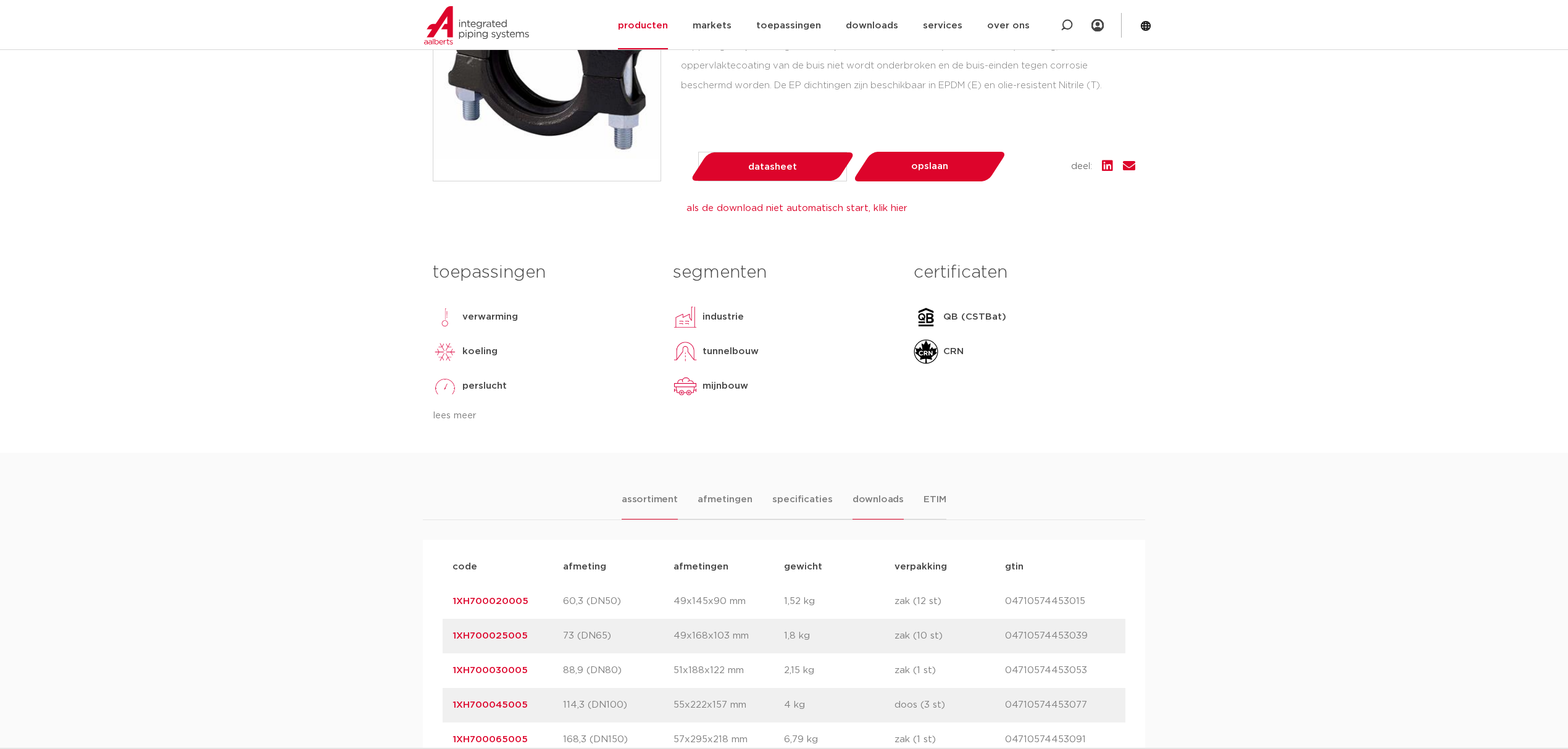
click at [852, 519] on li "downloads" at bounding box center [878, 506] width 51 height 27
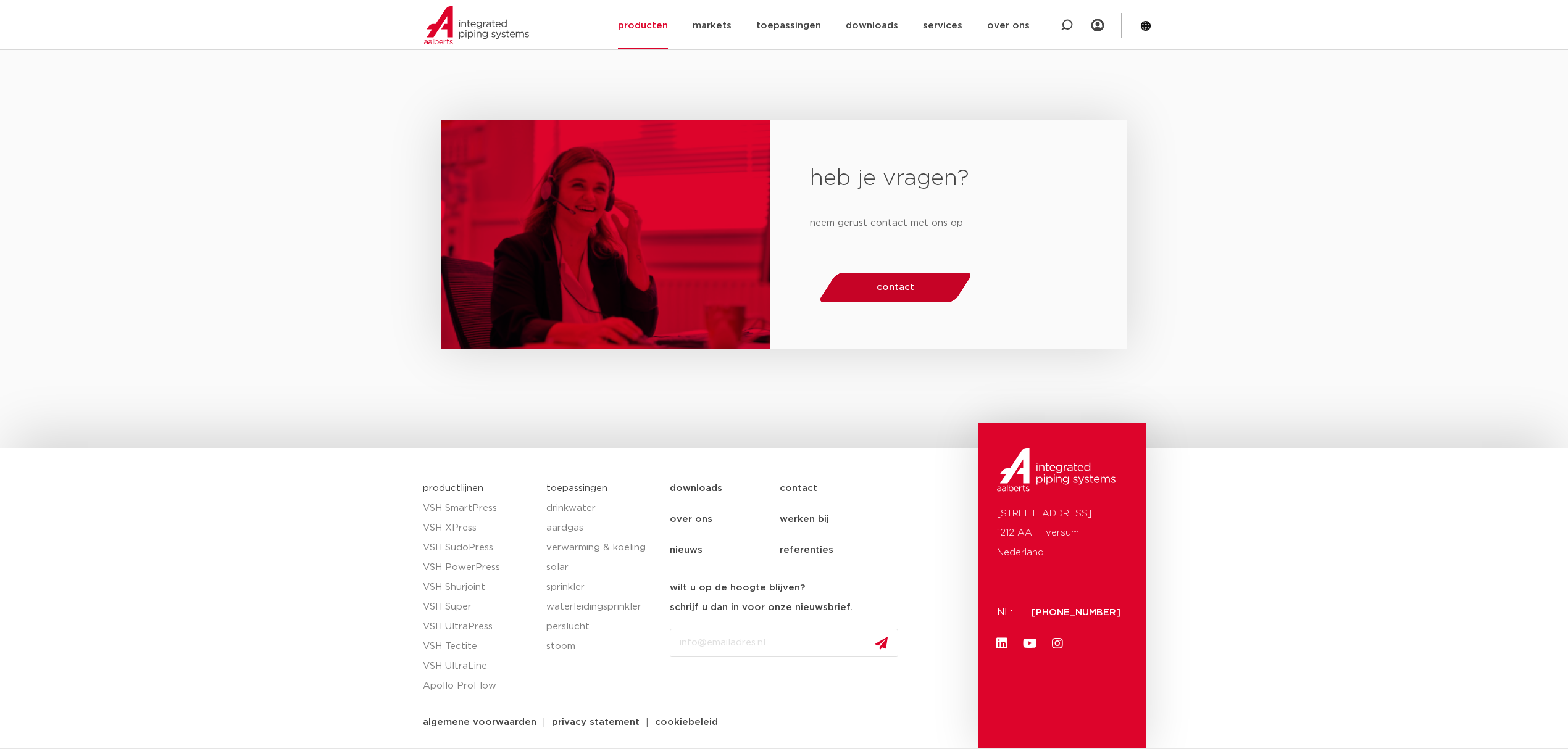
scroll to position [1443, 0]
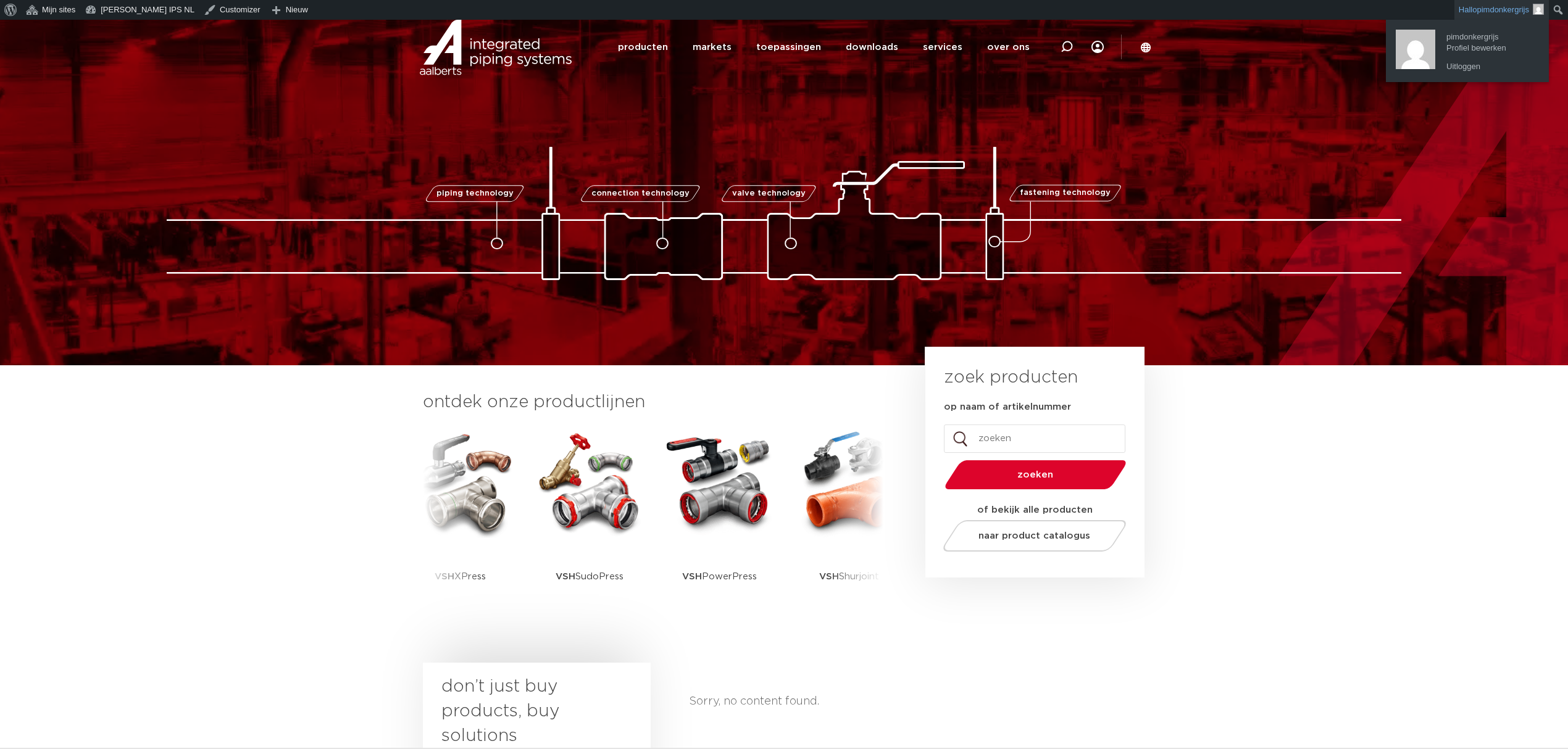
click at [1482, 6] on span "pimdonkergrijs" at bounding box center [1502, 9] width 52 height 9
click at [1096, 44] on link "Menu" at bounding box center [1097, 47] width 12 height 51
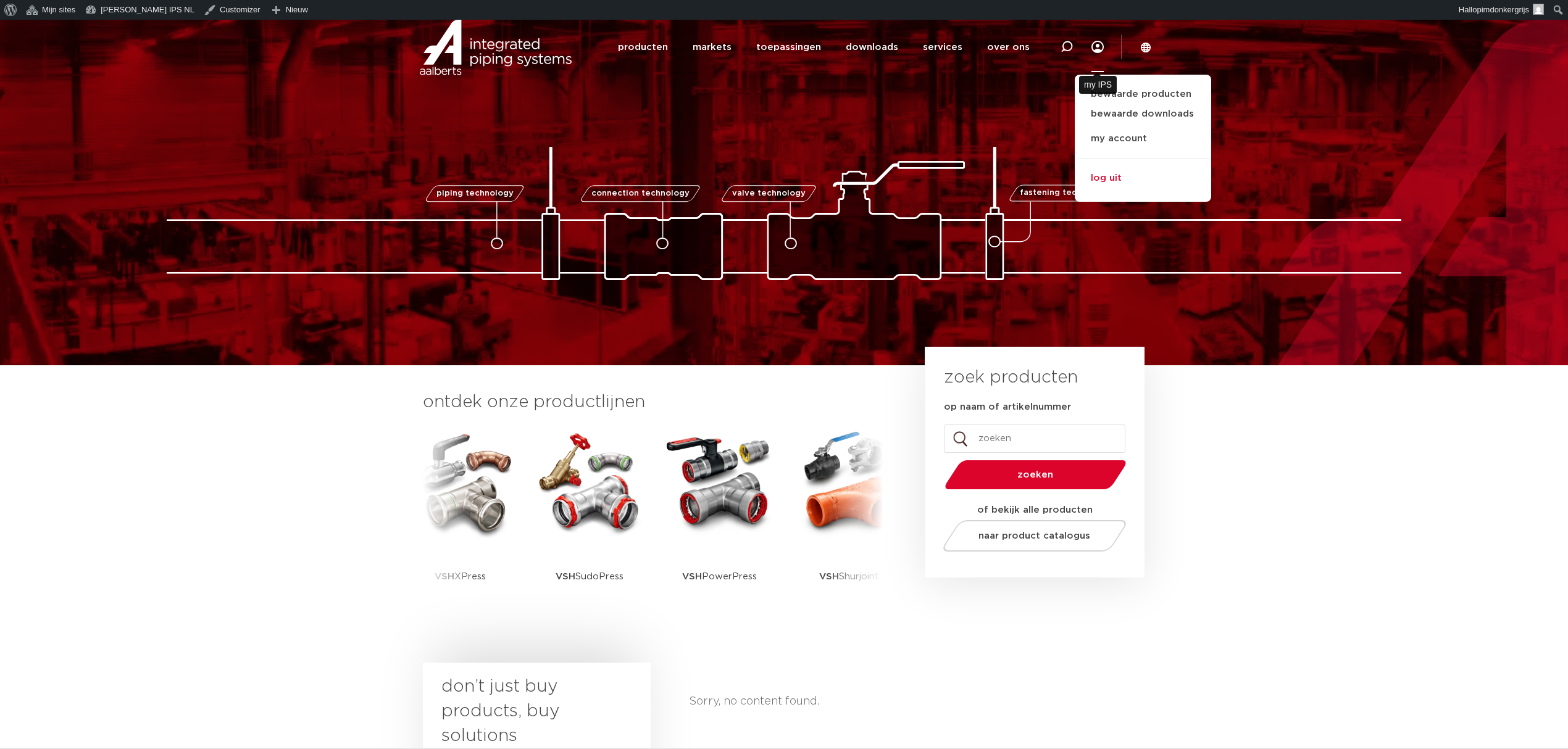
click at [1105, 181] on link "log uit" at bounding box center [1142, 175] width 136 height 32
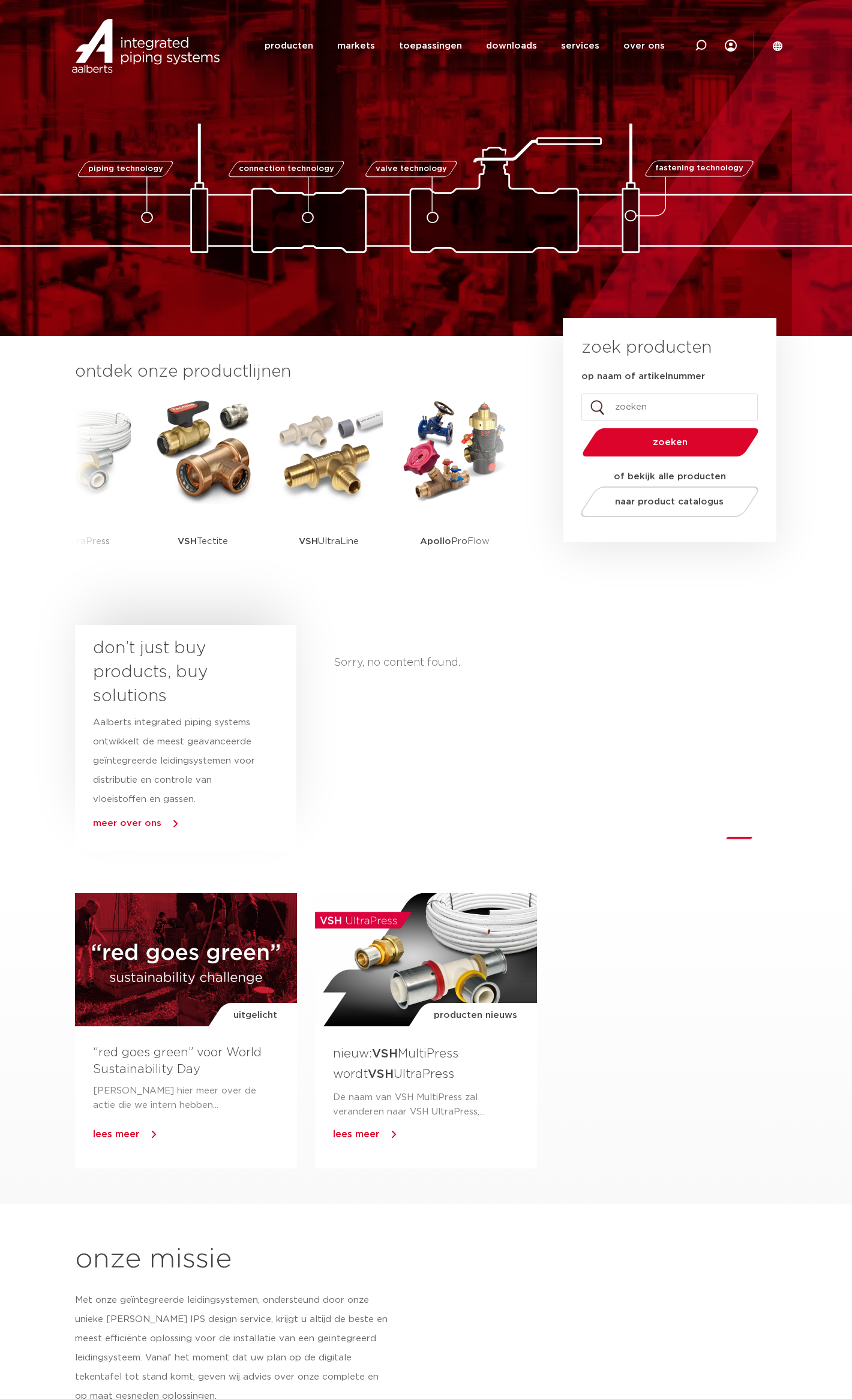
click at [687, 728] on div "Sorry, no content found." at bounding box center [554, 740] width 441 height 230
click at [730, 37] on div at bounding box center [730, 45] width 12 height 27
click at [730, 40] on icon at bounding box center [730, 45] width 12 height 12
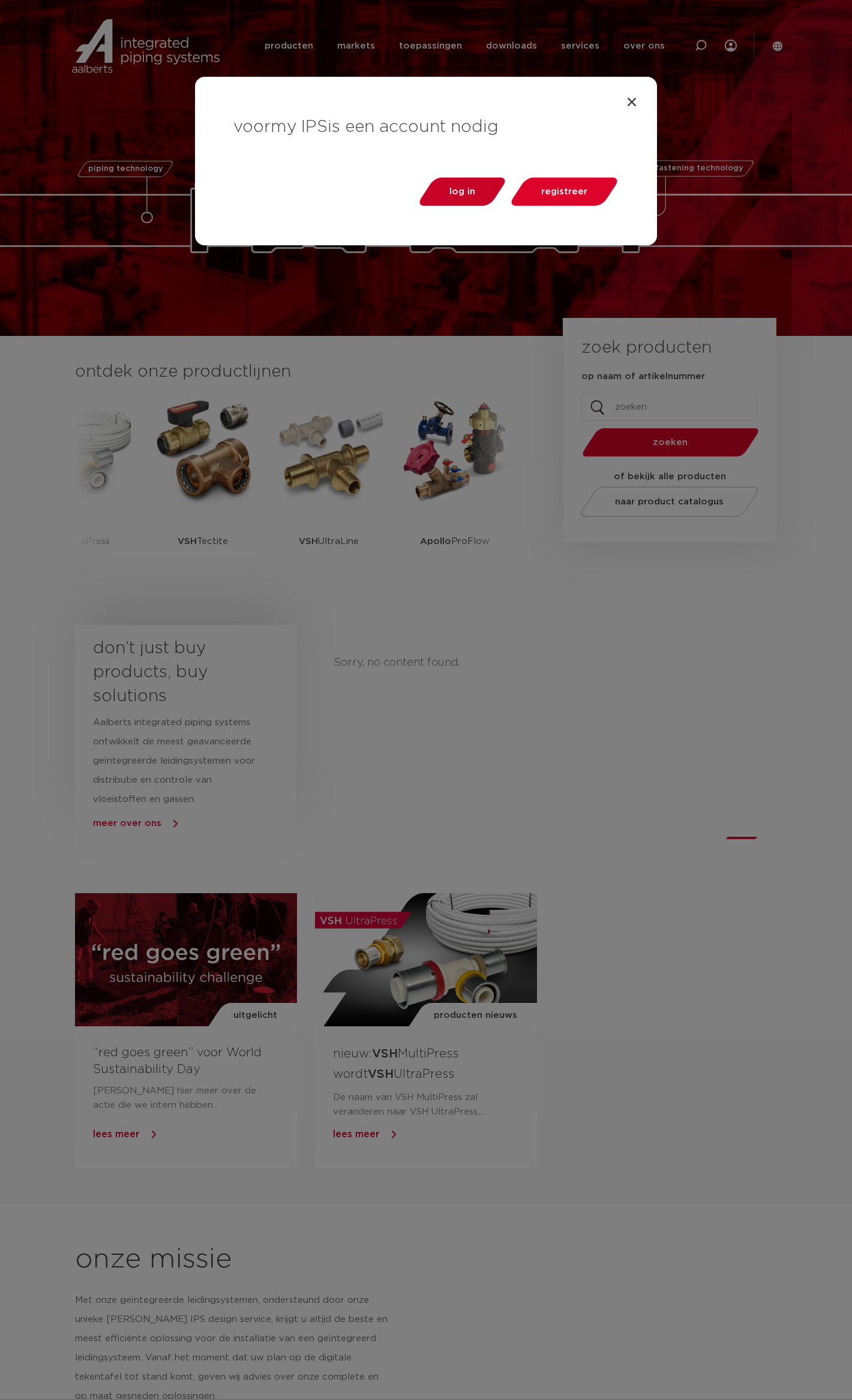
click at [471, 195] on span "log in" at bounding box center [462, 192] width 26 height 9
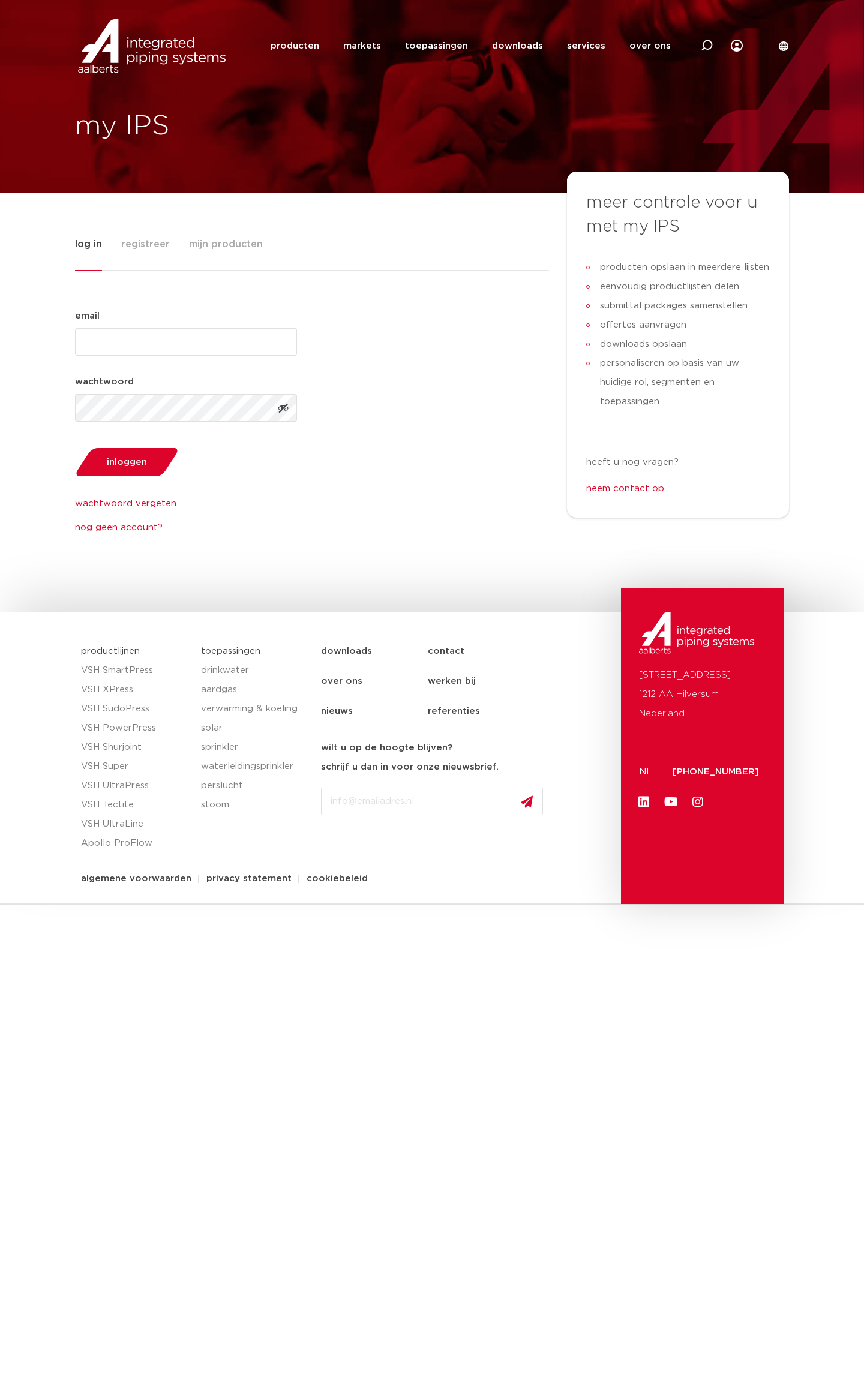
click at [162, 346] on input "email (Vereist)" at bounding box center [186, 342] width 222 height 28
click at [125, 351] on input "pim" at bounding box center [186, 342] width 222 height 28
type input "[EMAIL_ADDRESS][DOMAIN_NAME]"
click at [71, 447] on button "inloggen" at bounding box center [126, 461] width 111 height 30
click at [132, 459] on span "inloggen" at bounding box center [127, 462] width 40 height 9
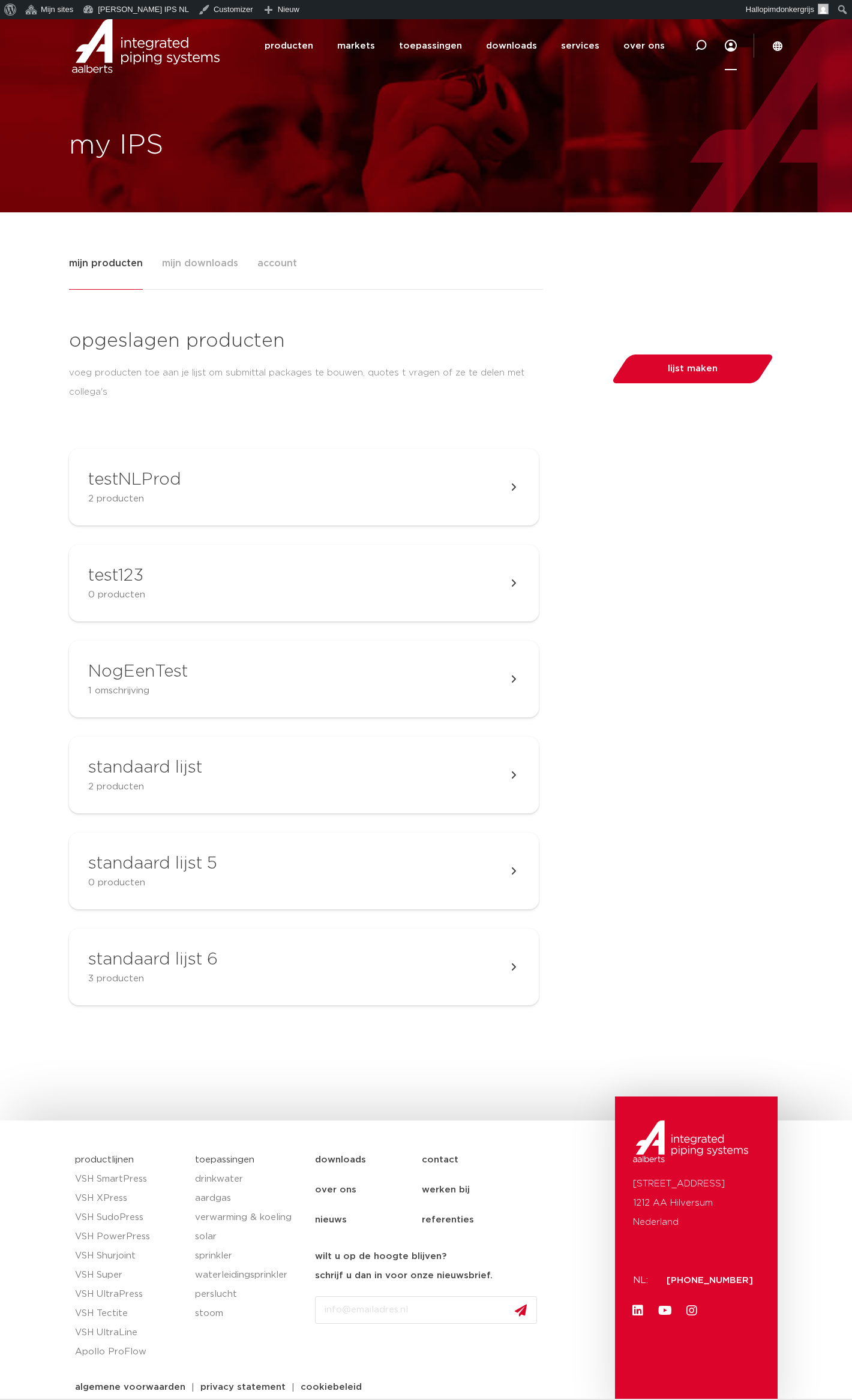
click at [783, 294] on div "mijn producten mijn downloads account opgeslagen producten voeg producten toe a…" at bounding box center [426, 666] width 852 height 908
click at [728, 52] on link "Menu" at bounding box center [730, 46] width 12 height 50
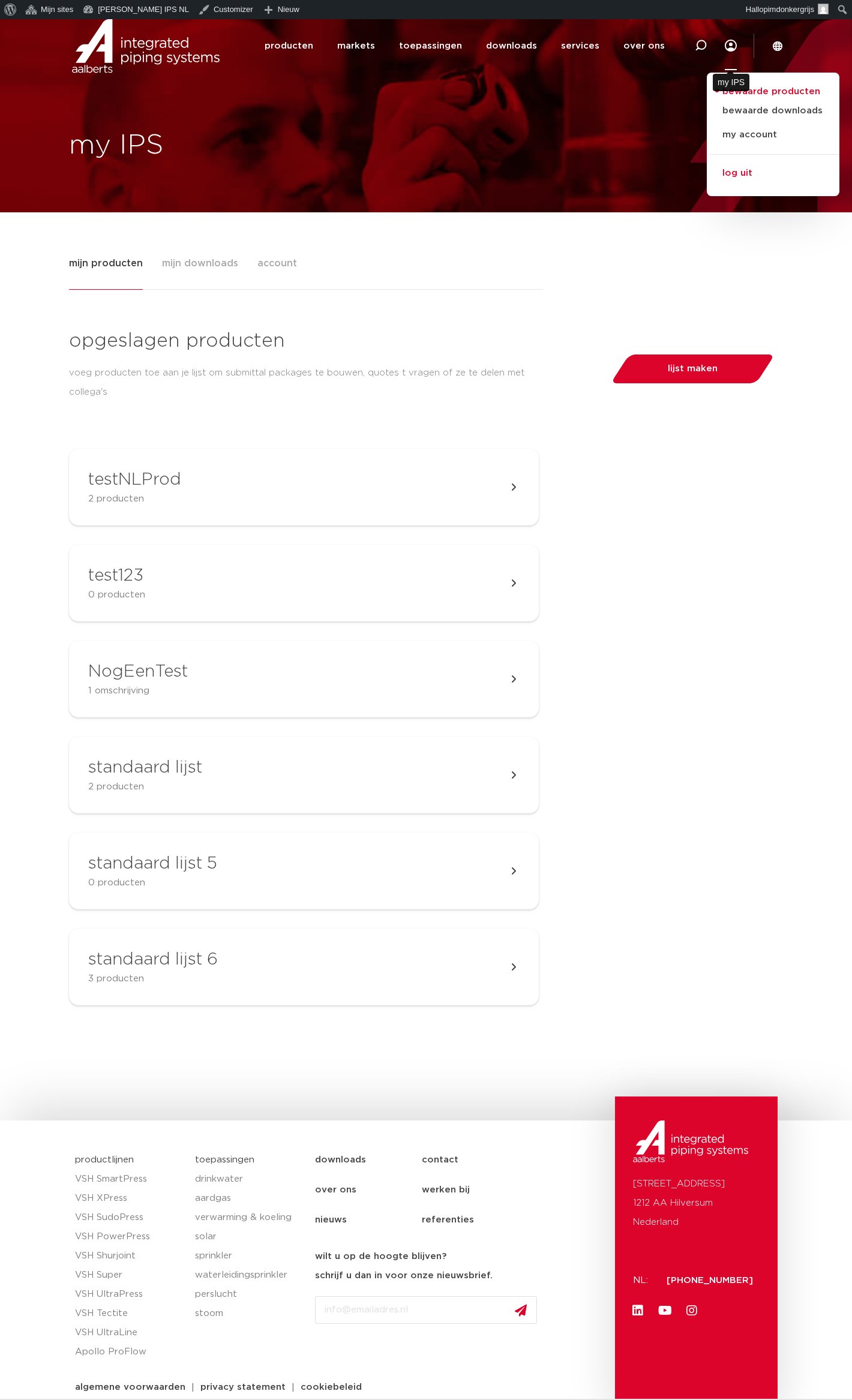
click at [742, 174] on link "log uit" at bounding box center [773, 170] width 132 height 31
